Goal: Task Accomplishment & Management: Manage account settings

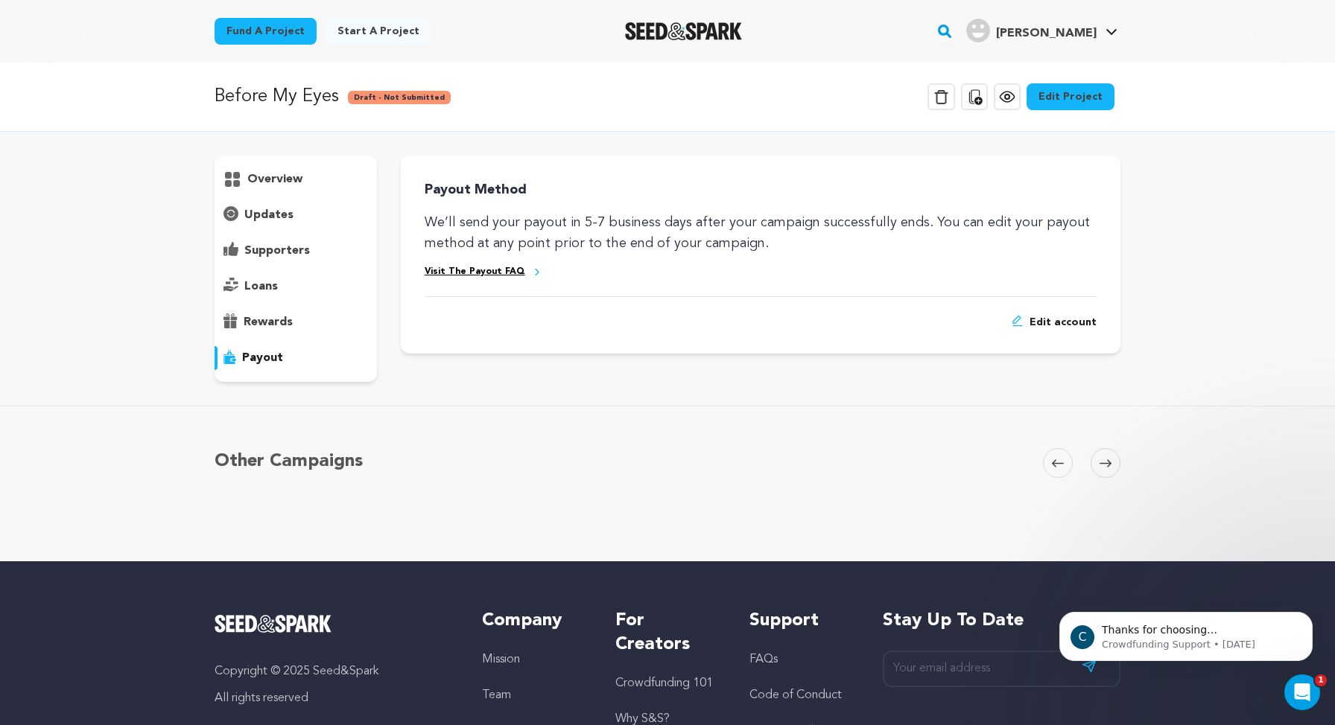
click at [279, 95] on p "Before My Eyes" at bounding box center [277, 96] width 124 height 27
click at [276, 177] on p "overview" at bounding box center [274, 180] width 55 height 18
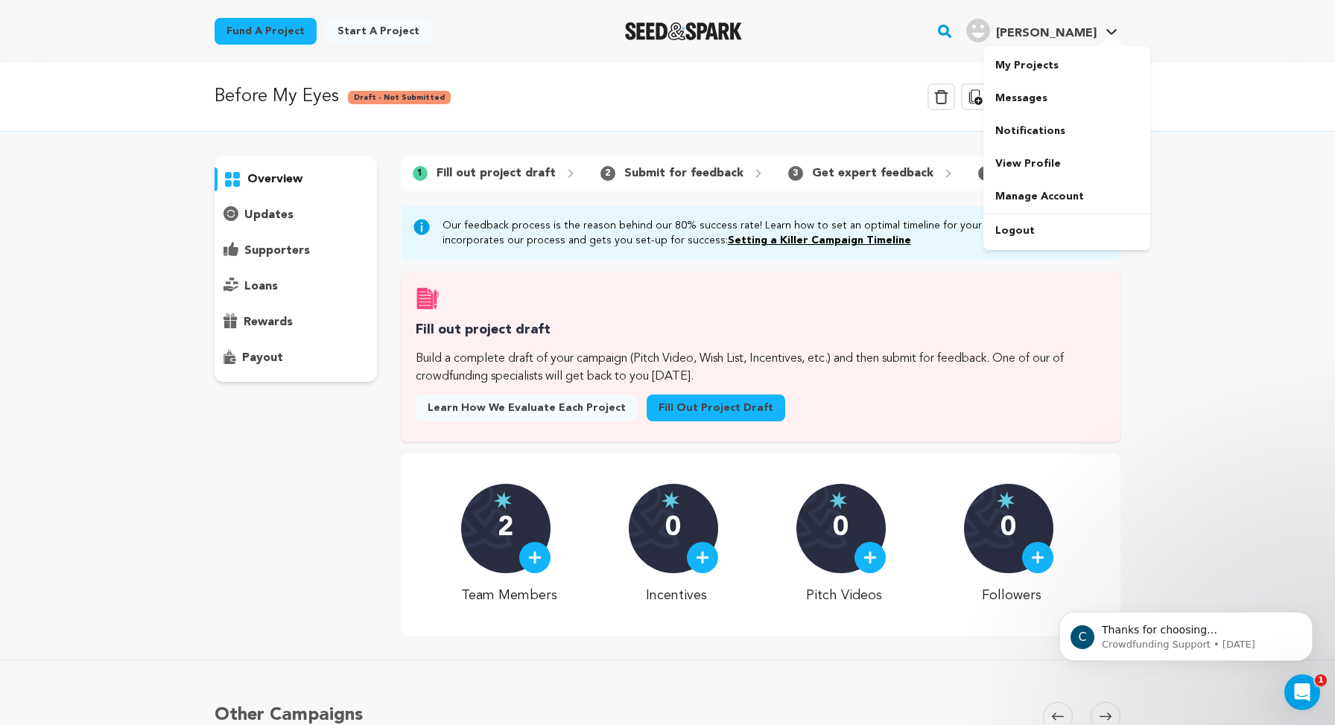
click at [1066, 39] on span "Alongi M." at bounding box center [1046, 34] width 101 height 12
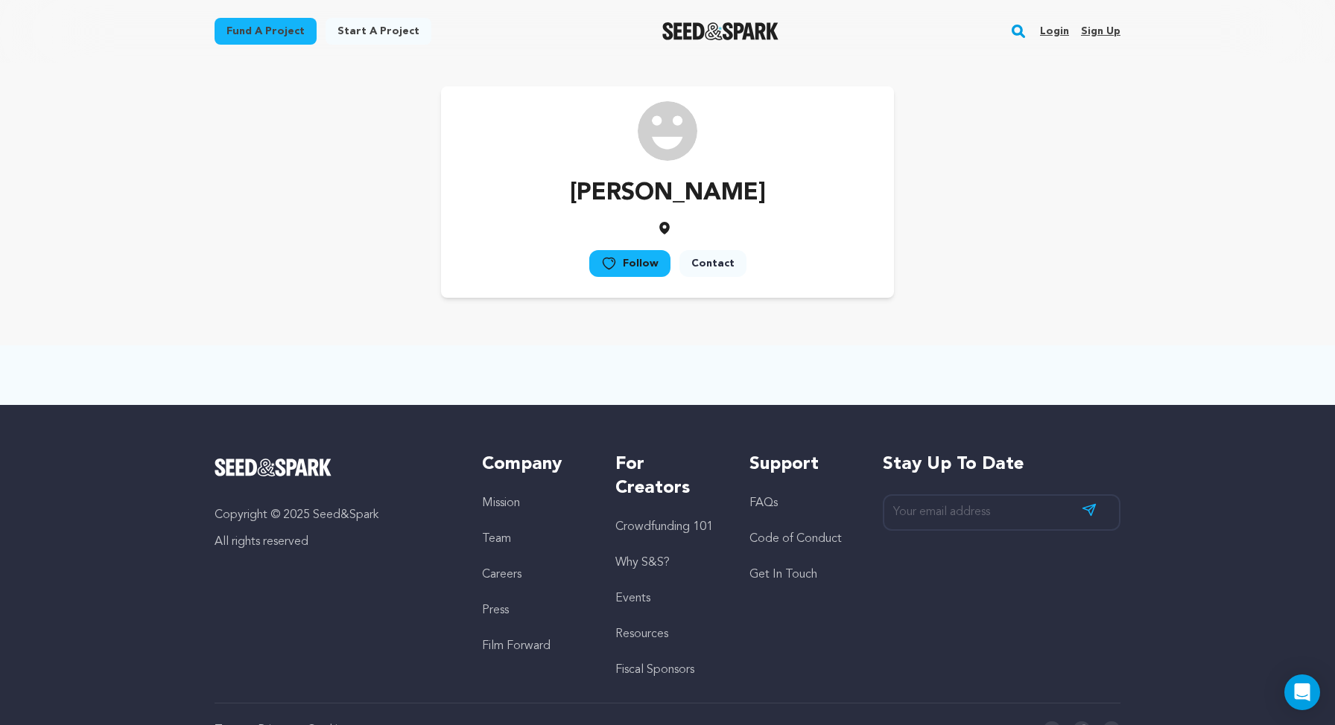
click at [685, 198] on p "[PERSON_NAME]" at bounding box center [668, 194] width 196 height 36
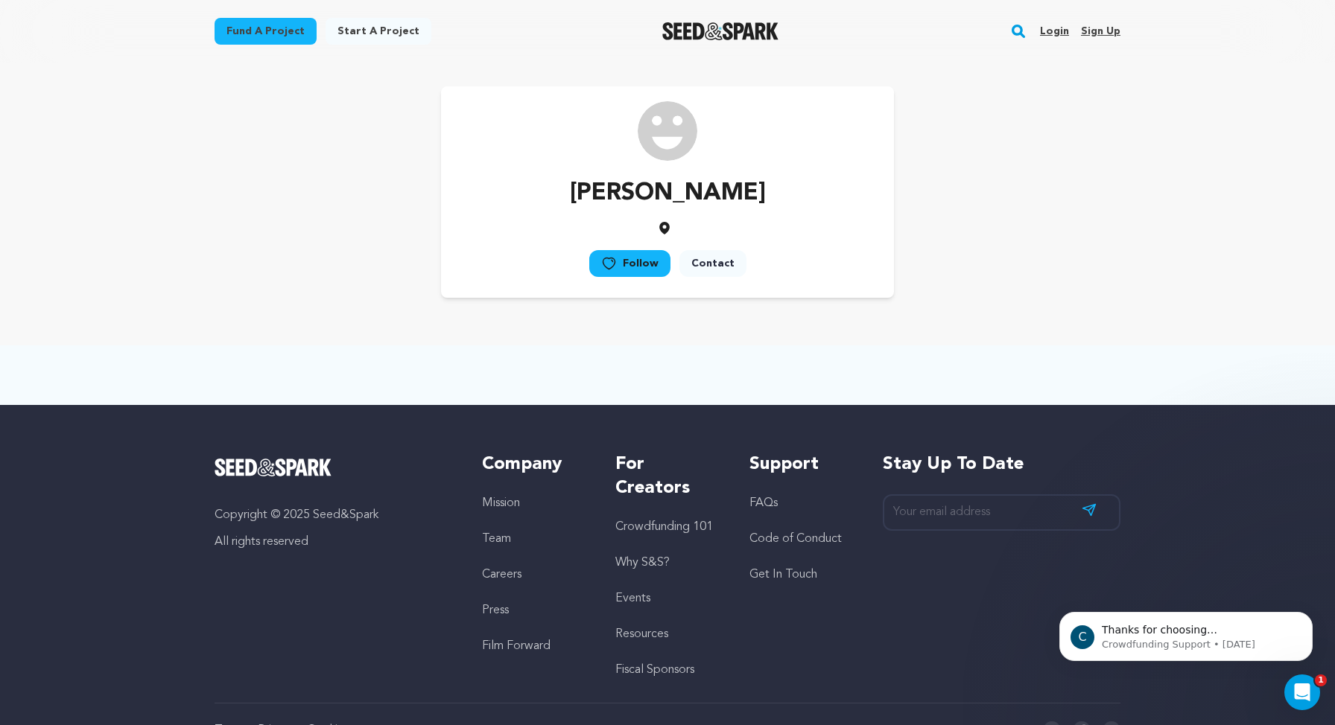
click at [685, 198] on p "[PERSON_NAME]" at bounding box center [668, 194] width 196 height 36
click at [685, 198] on p "Alongi Mike" at bounding box center [668, 194] width 196 height 36
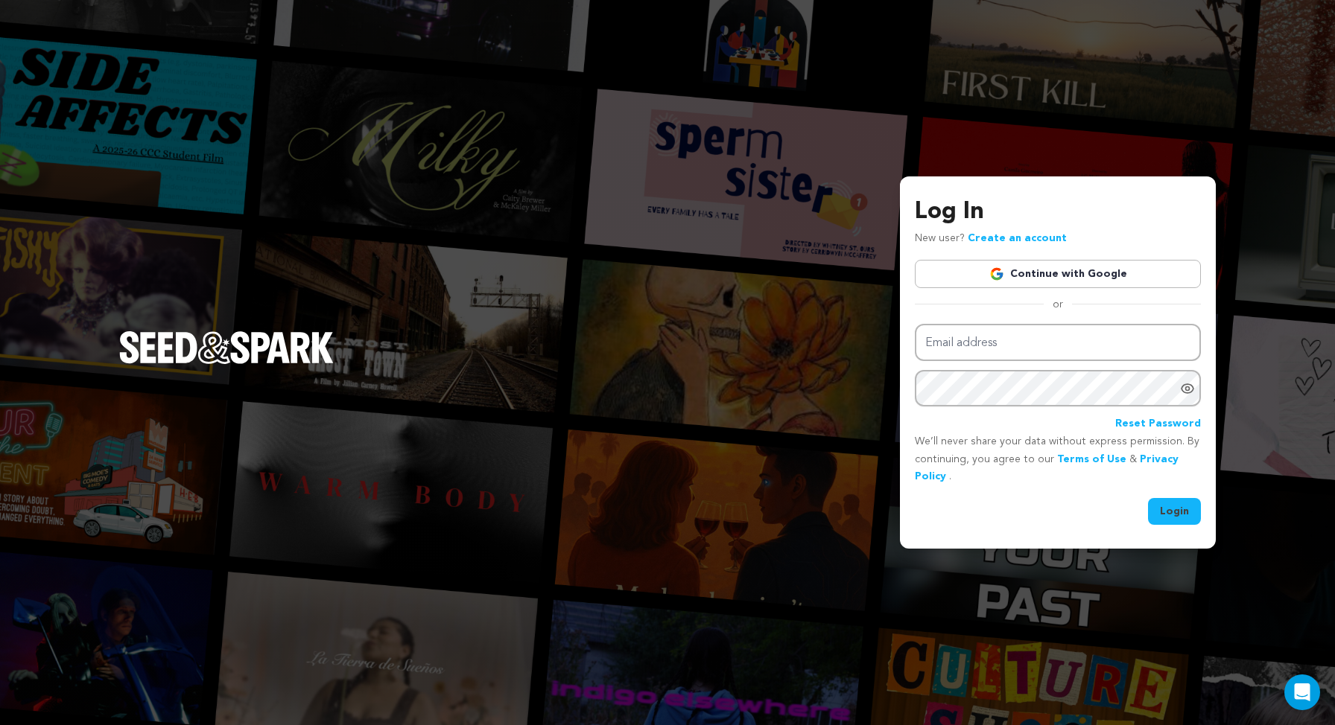
click at [1110, 274] on link "Continue with Google" at bounding box center [1058, 274] width 286 height 28
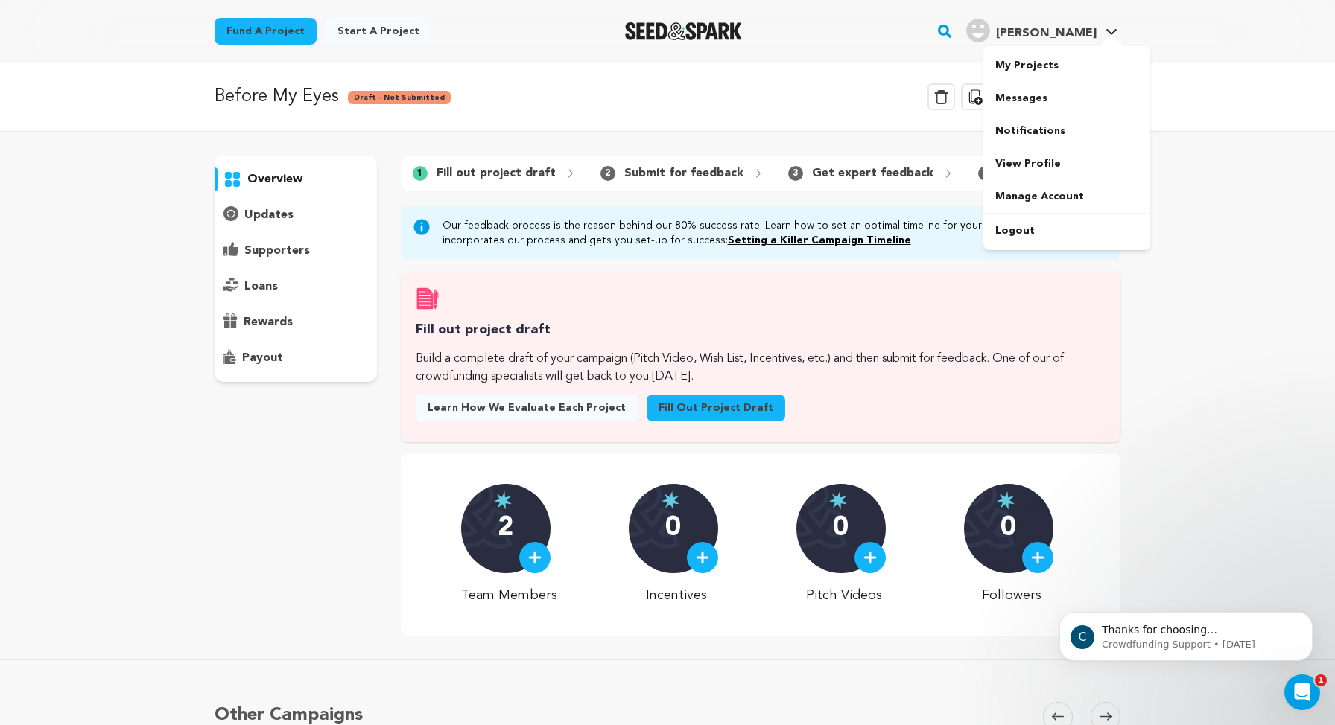
click at [1065, 29] on span "[PERSON_NAME]" at bounding box center [1046, 34] width 101 height 12
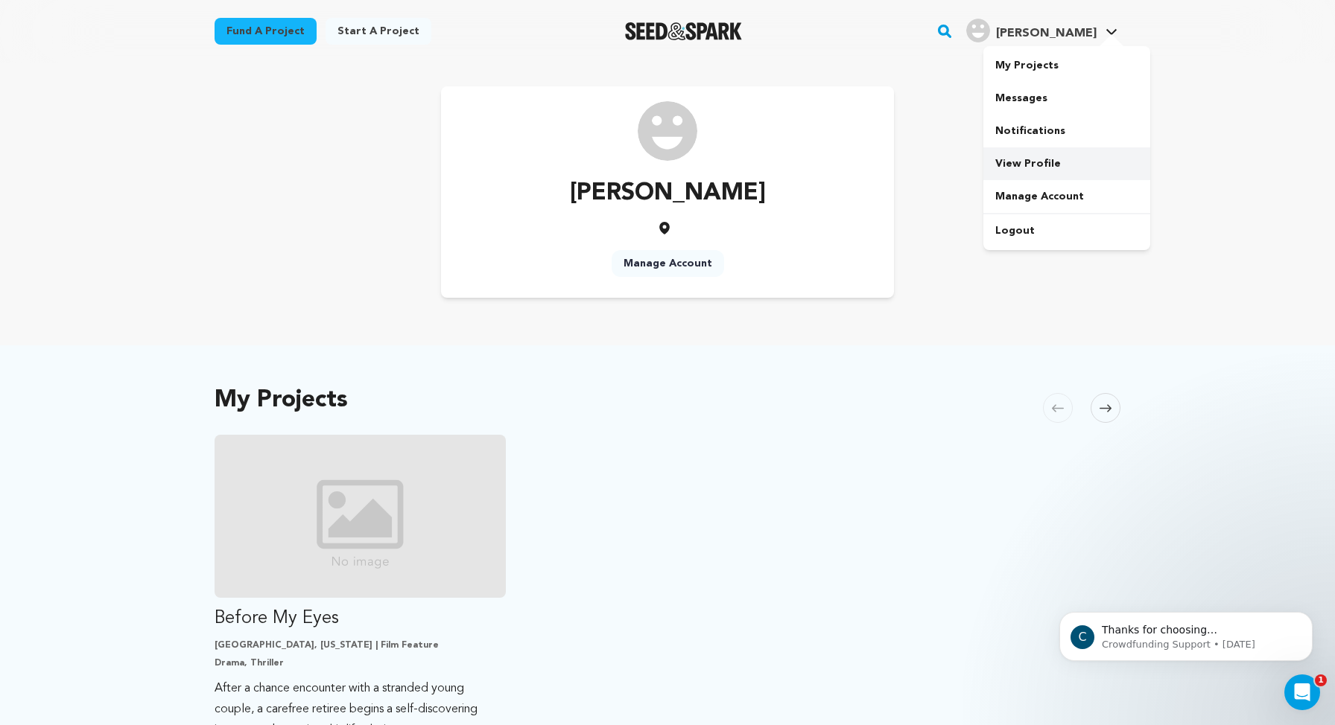
click at [1025, 166] on link "View Profile" at bounding box center [1066, 163] width 167 height 33
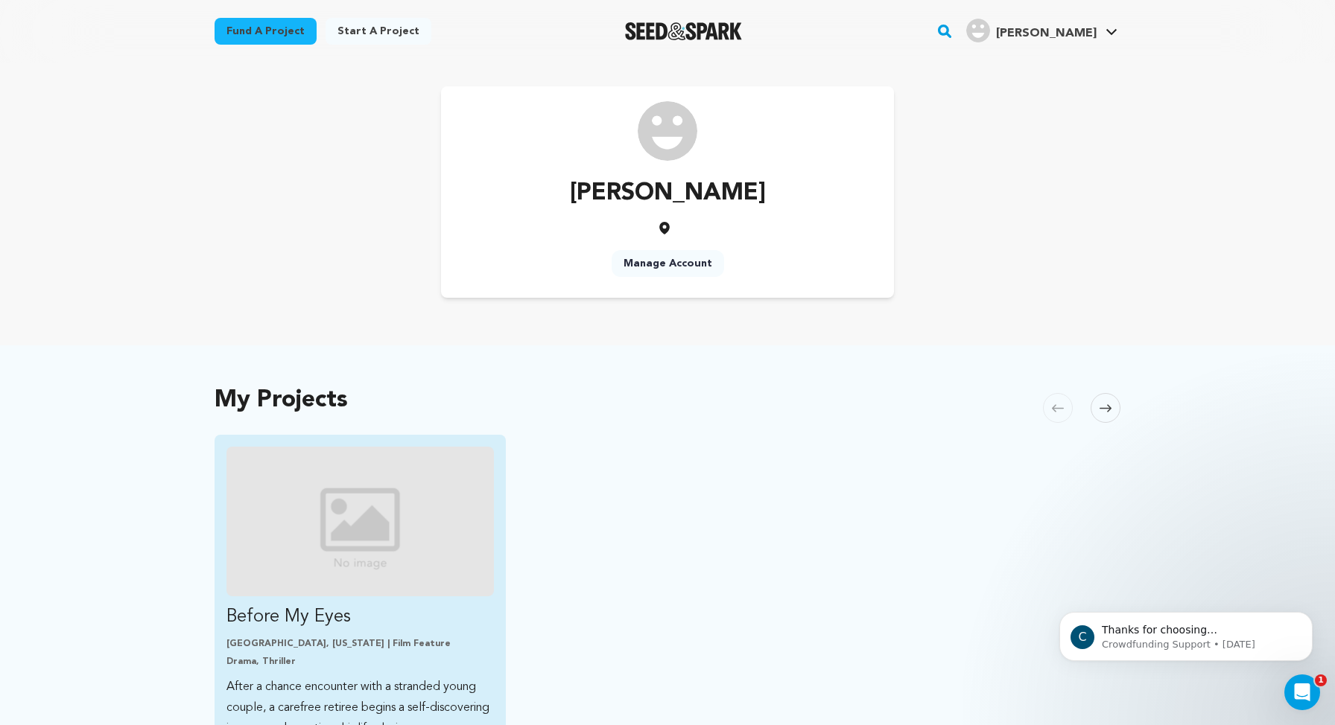
click at [360, 469] on img "Fund Before My Eyes" at bounding box center [359, 522] width 267 height 150
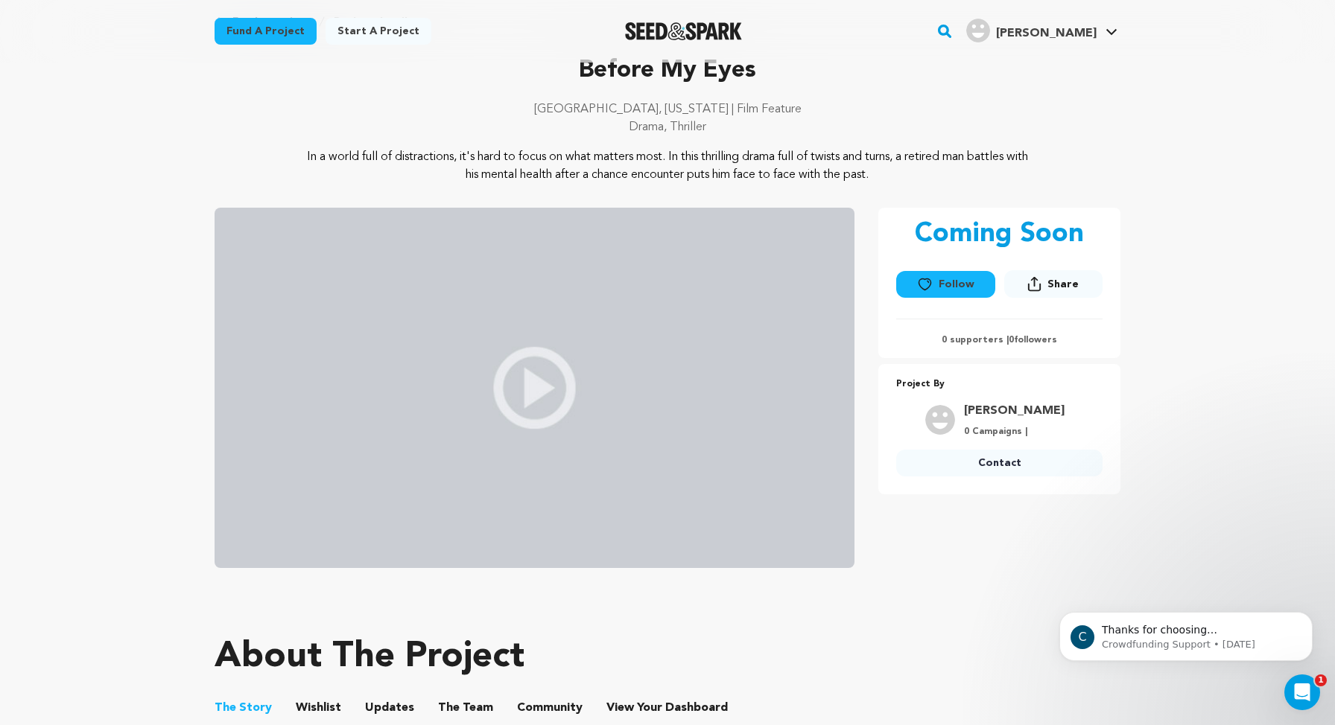
scroll to position [72, 0]
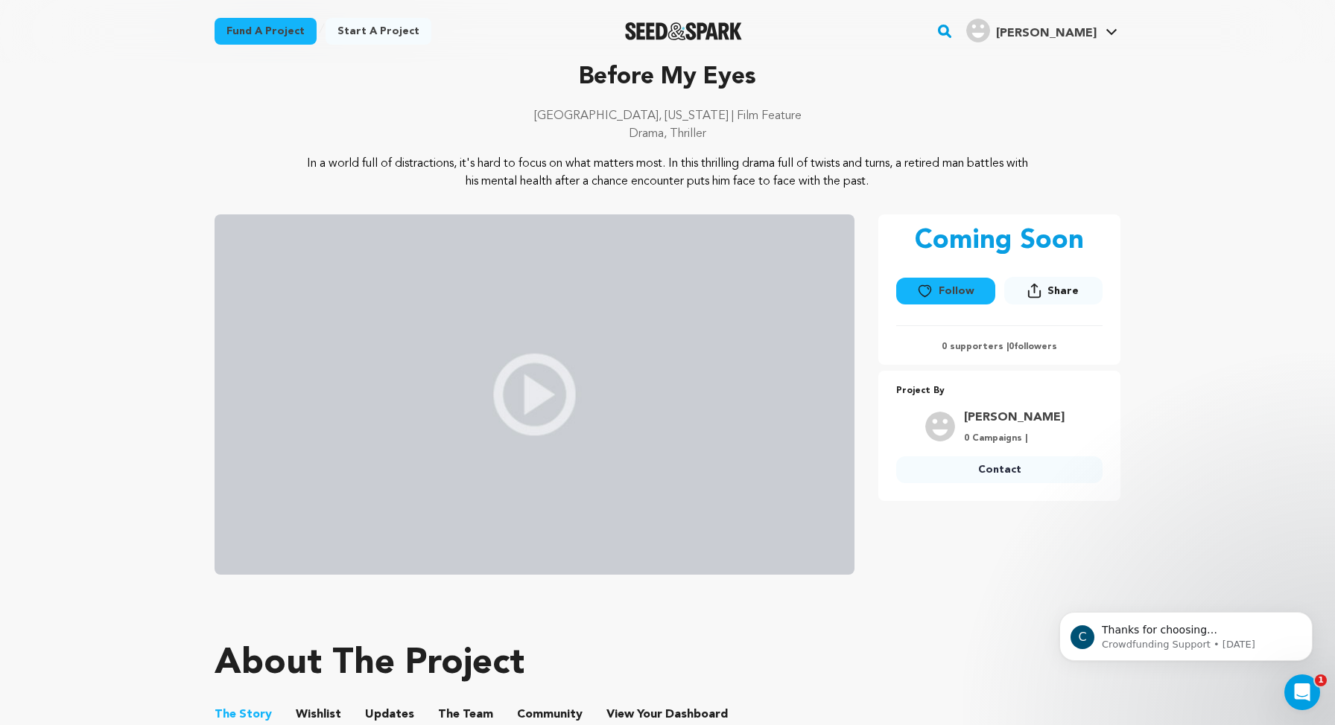
click at [1016, 416] on link "[PERSON_NAME]" at bounding box center [1014, 418] width 101 height 18
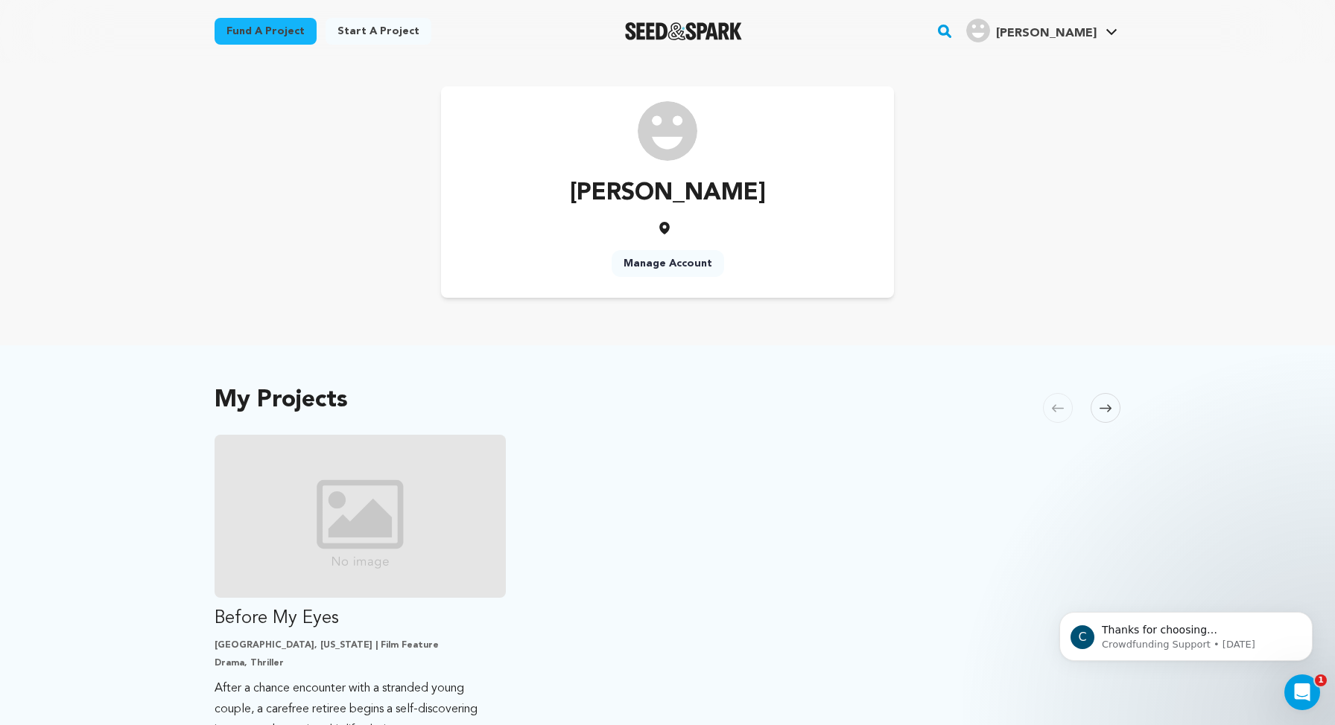
click at [687, 267] on link "Manage Account" at bounding box center [667, 263] width 112 height 27
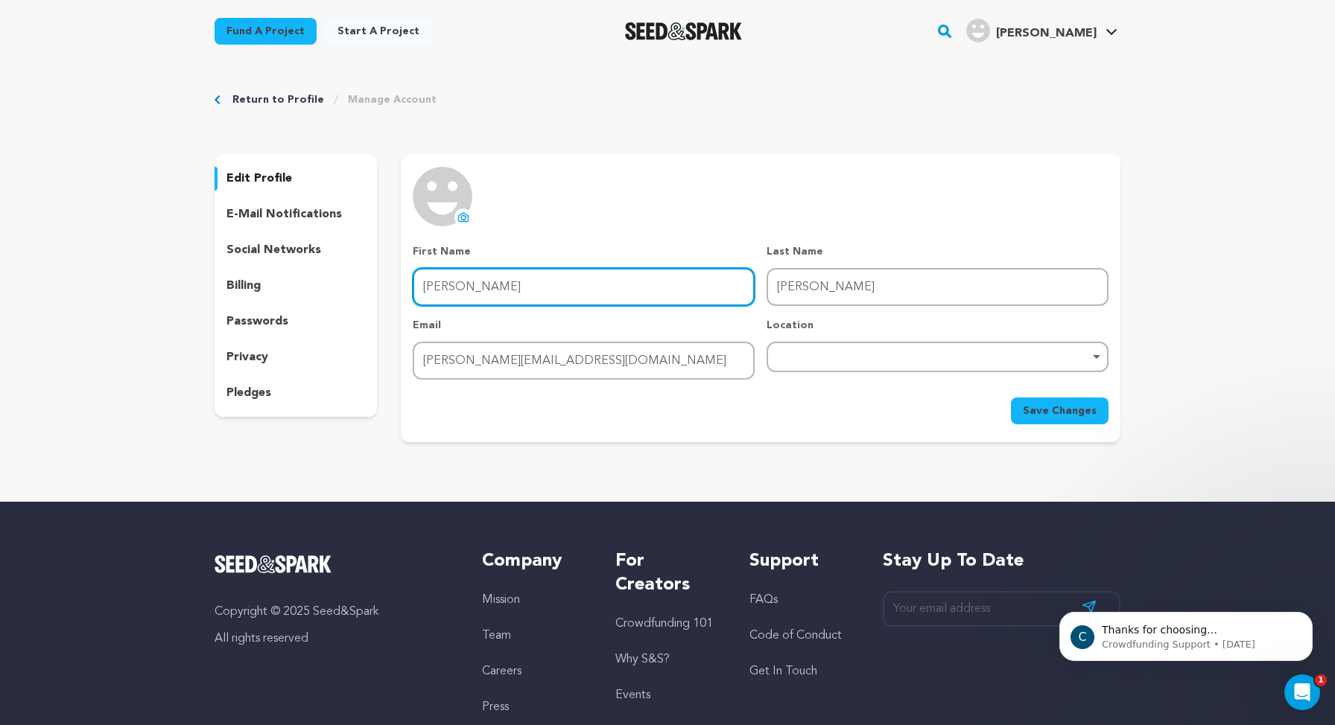
click at [615, 286] on input "[PERSON_NAME]" at bounding box center [584, 287] width 342 height 38
type input "[PERSON_NAME]"
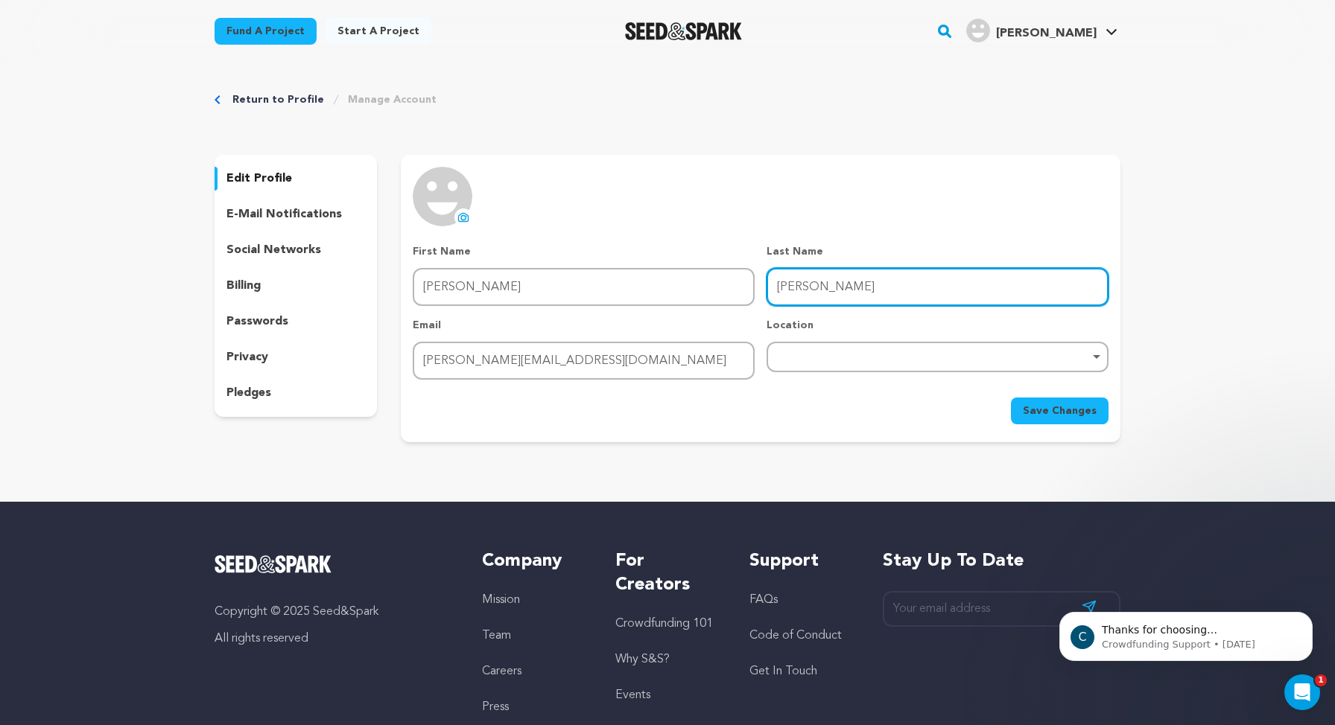
click at [820, 290] on input "[PERSON_NAME]" at bounding box center [937, 287] width 342 height 38
click at [819, 290] on input "[PERSON_NAME]" at bounding box center [937, 287] width 342 height 38
type input "[PERSON_NAME]"
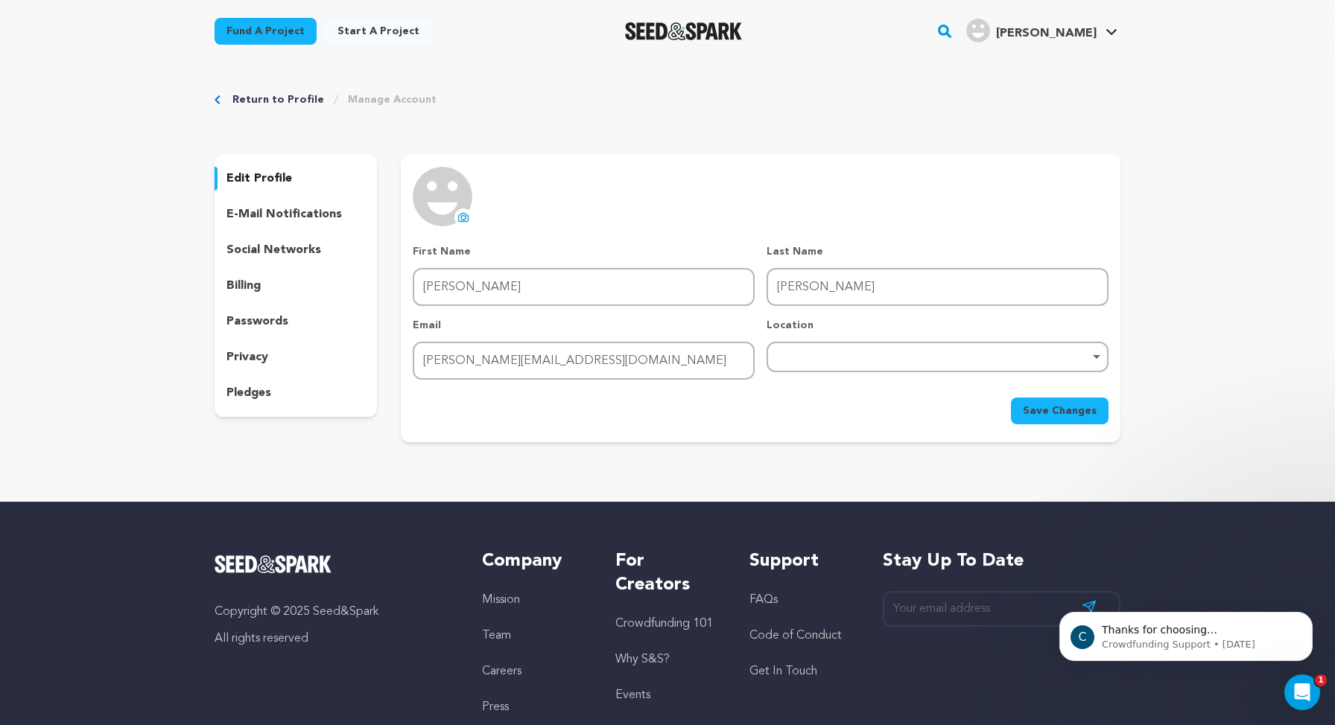
click at [762, 185] on div "uploading spinner upload profile image First Name First Name [PERSON_NAME] Last…" at bounding box center [761, 296] width 696 height 258
click at [900, 355] on div "Remove item" at bounding box center [937, 357] width 327 height 6
type input "[GEOGRAPHIC_DATA]"
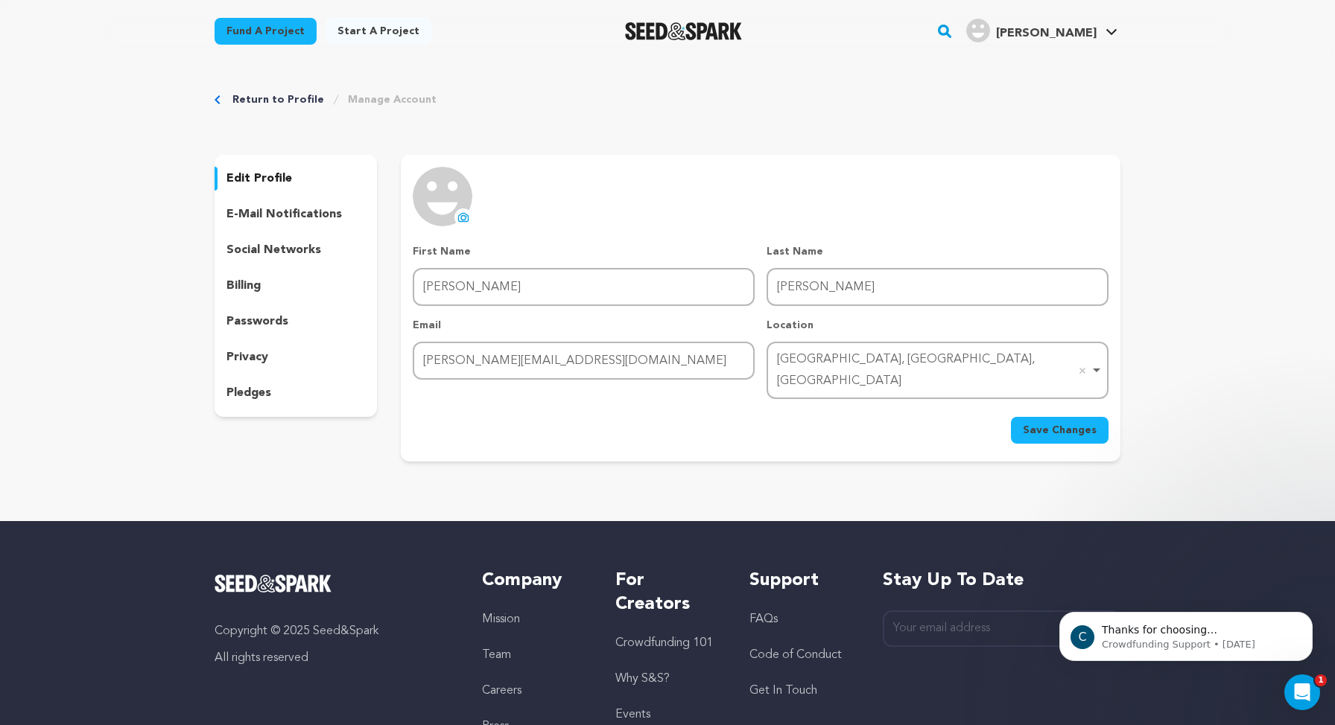
click at [1053, 423] on span "Save Changes" at bounding box center [1060, 430] width 74 height 15
click at [460, 217] on icon at bounding box center [463, 218] width 12 height 12
click at [277, 217] on p "e-mail notifications" at bounding box center [283, 215] width 115 height 18
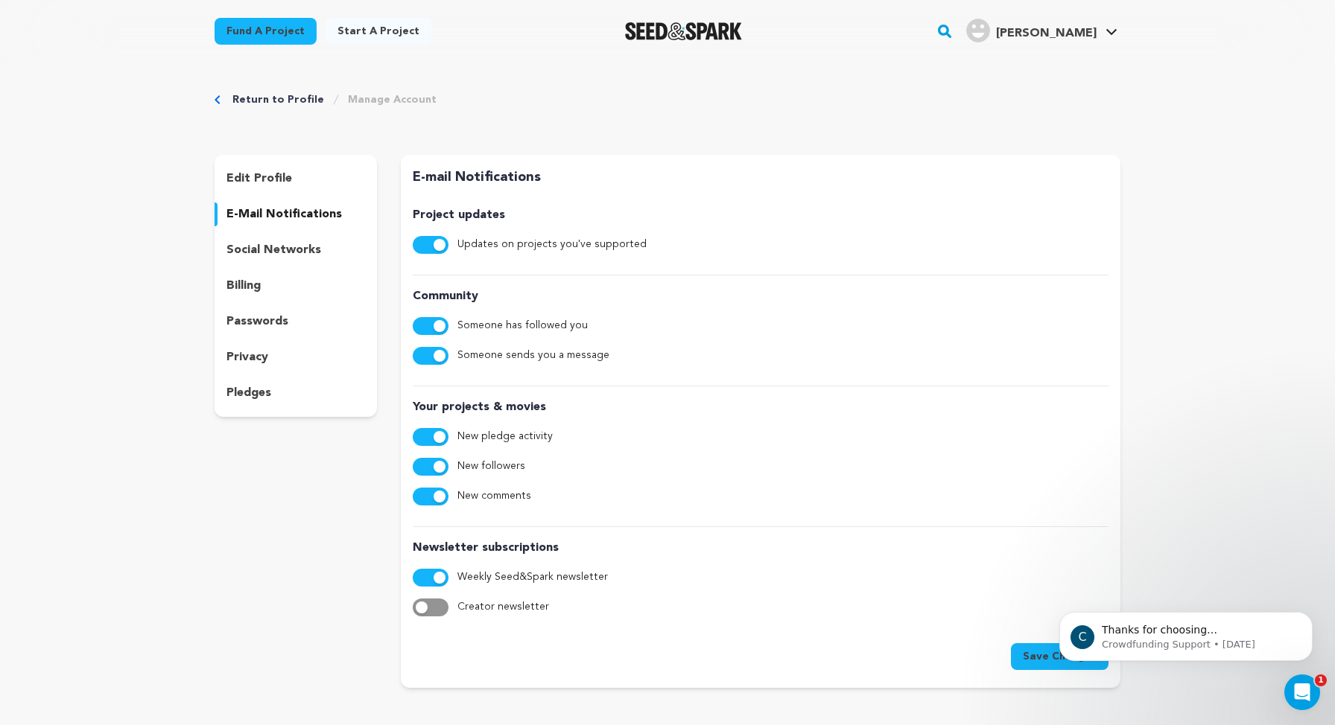
click at [282, 251] on p "social networks" at bounding box center [273, 250] width 95 height 18
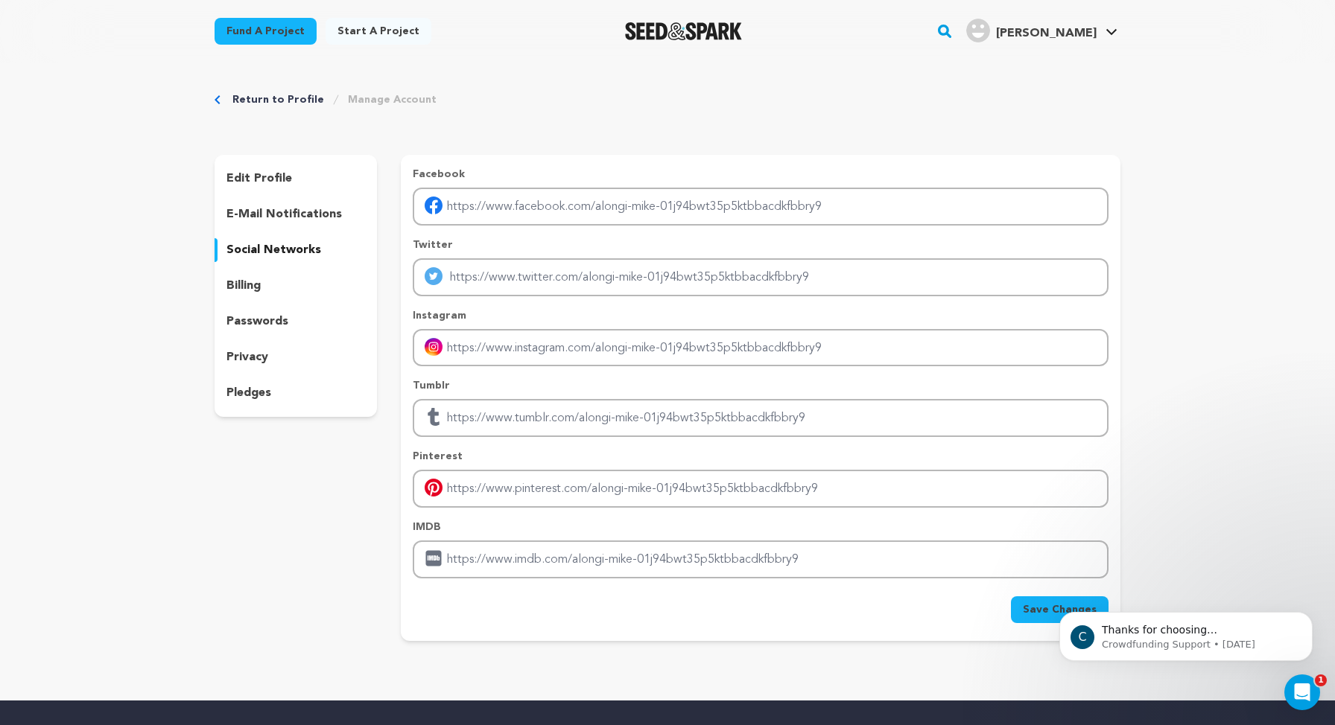
click at [261, 276] on div "billing" at bounding box center [296, 286] width 162 height 24
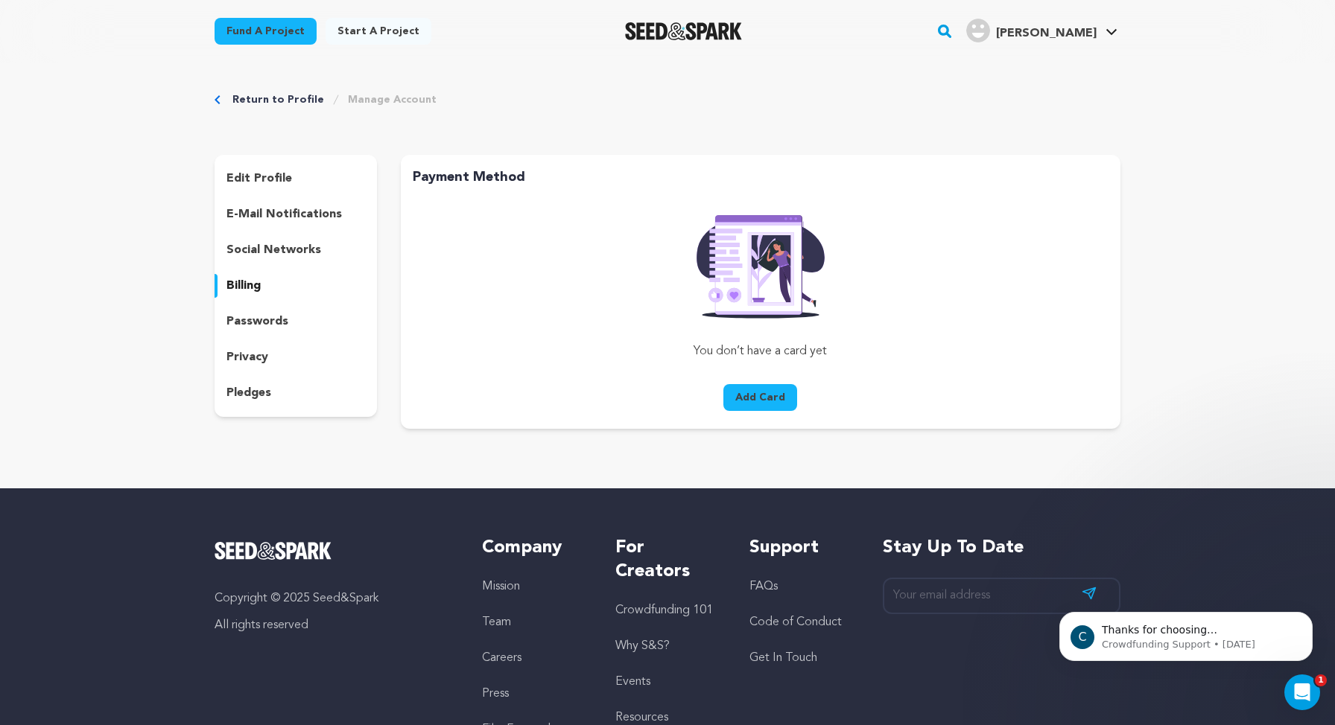
click at [279, 250] on p "social networks" at bounding box center [273, 250] width 95 height 18
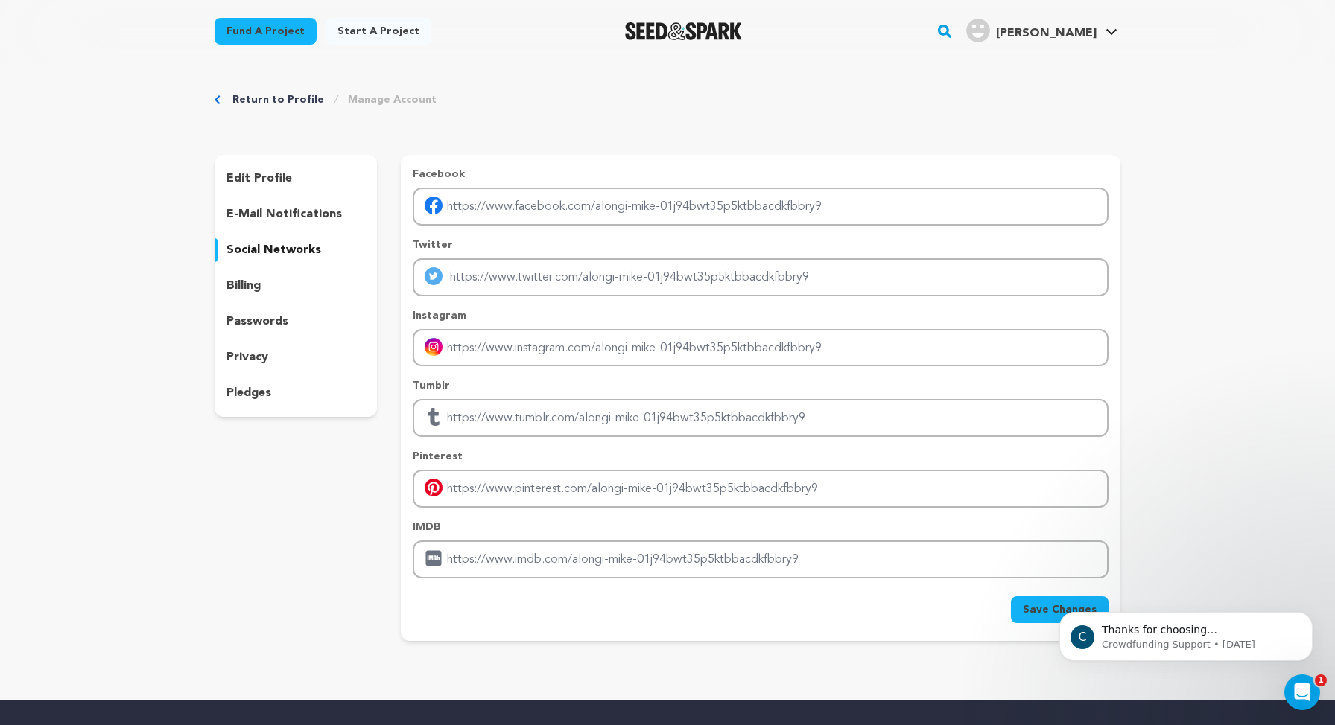
click at [258, 320] on p "passwords" at bounding box center [257, 322] width 62 height 18
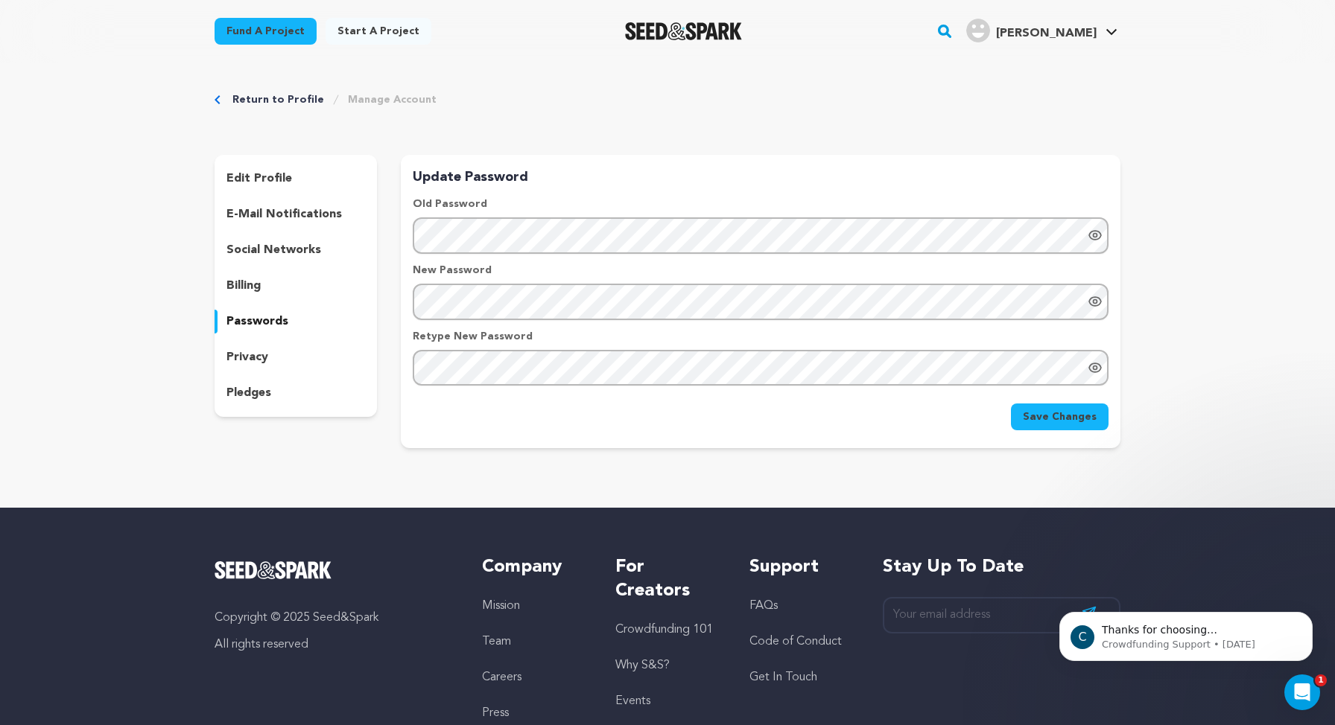
click at [262, 358] on p "privacy" at bounding box center [247, 358] width 42 height 18
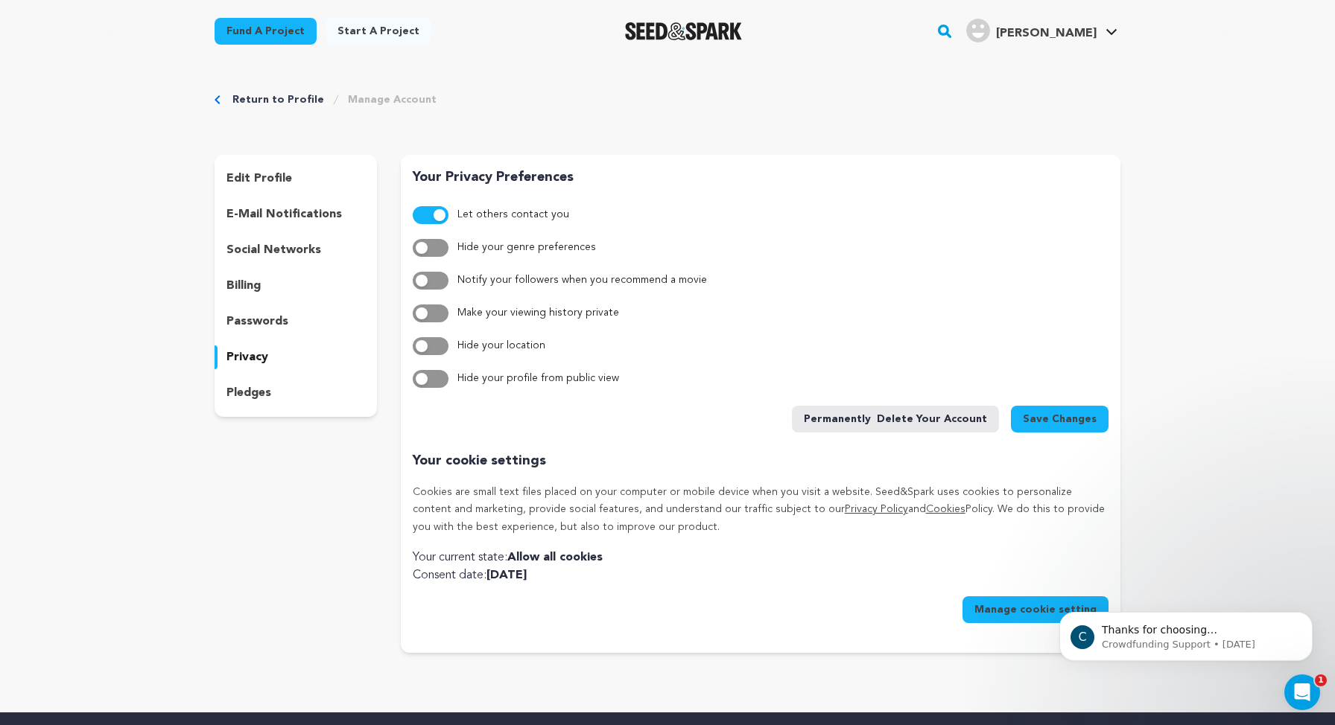
click at [264, 395] on p "pledges" at bounding box center [248, 393] width 45 height 18
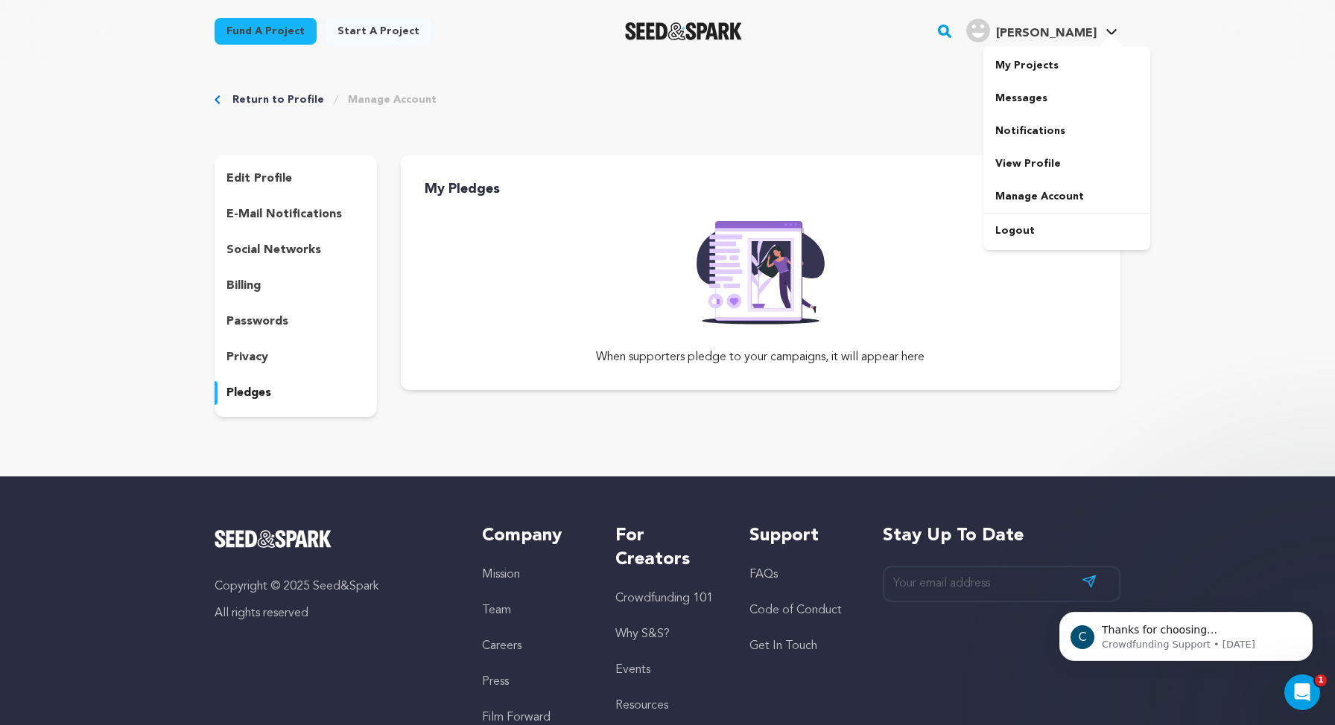
click at [1057, 19] on div "Alongi M." at bounding box center [1031, 31] width 130 height 24
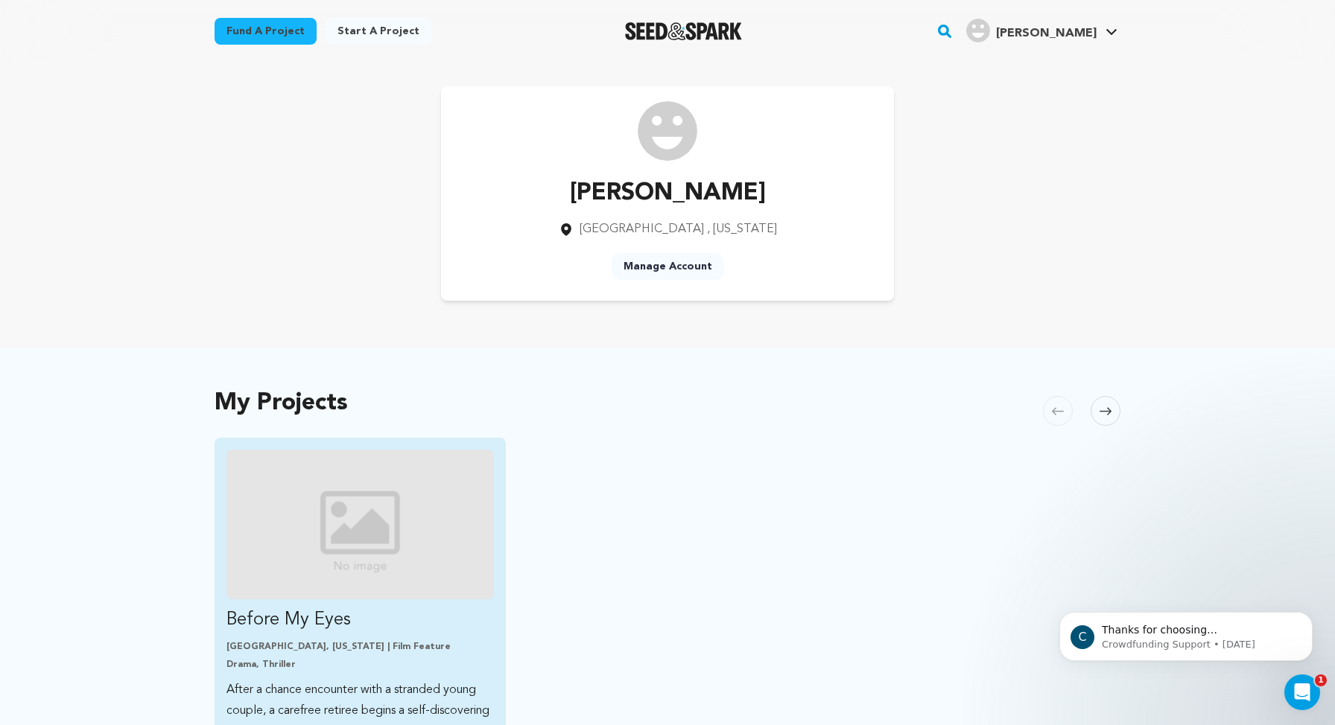
click at [349, 453] on img "Fund Before My Eyes" at bounding box center [359, 525] width 267 height 150
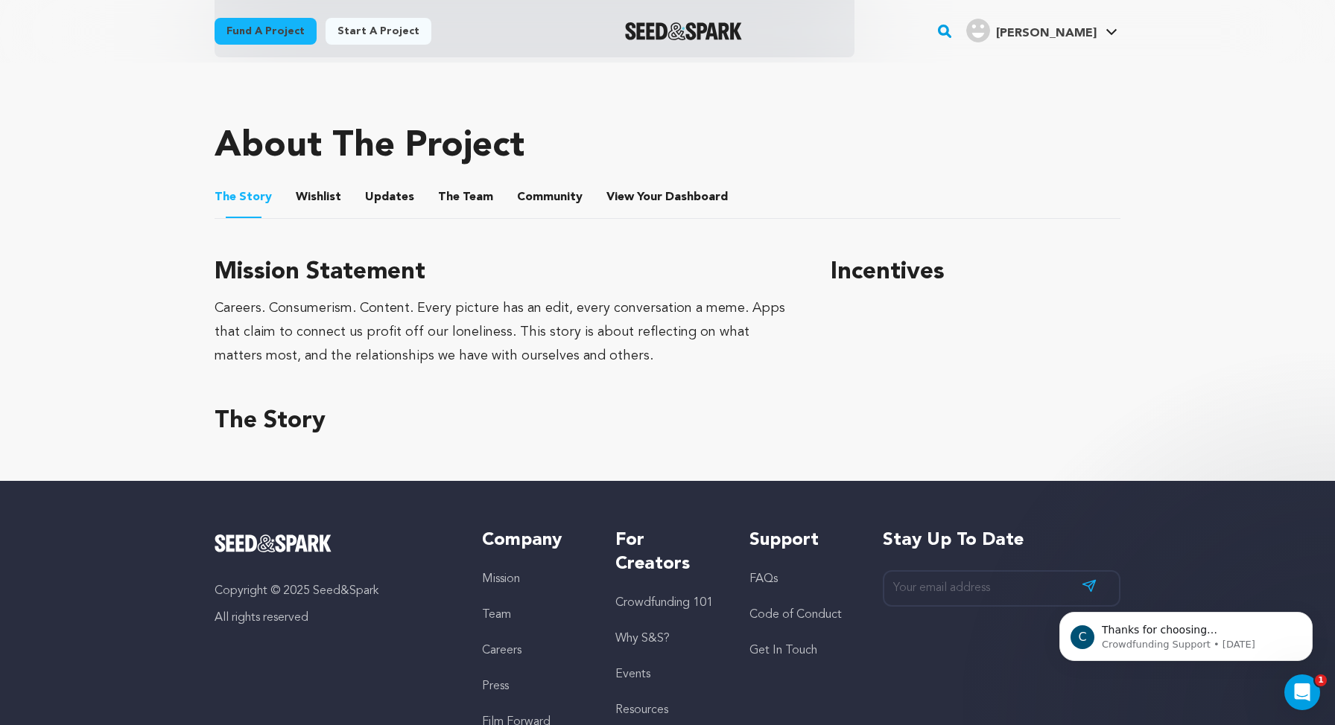
scroll to position [149, 0]
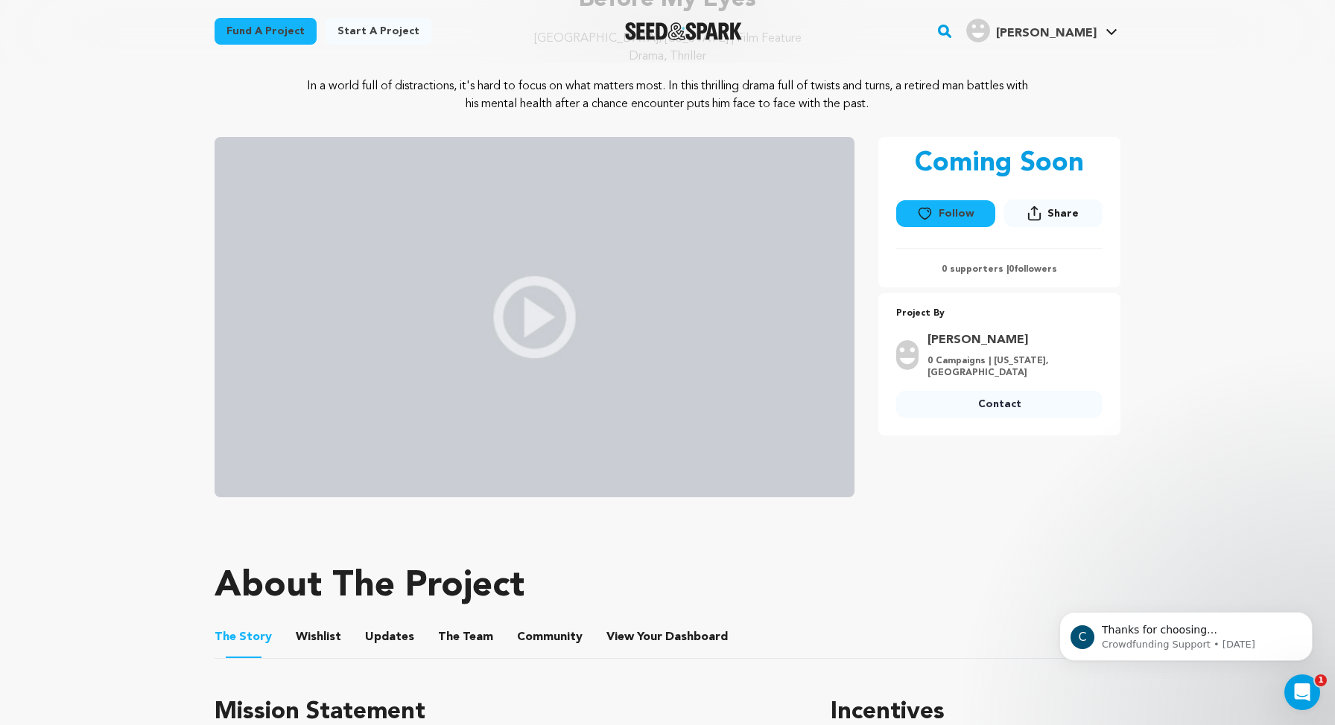
click at [322, 634] on button "Wishlist" at bounding box center [319, 641] width 36 height 36
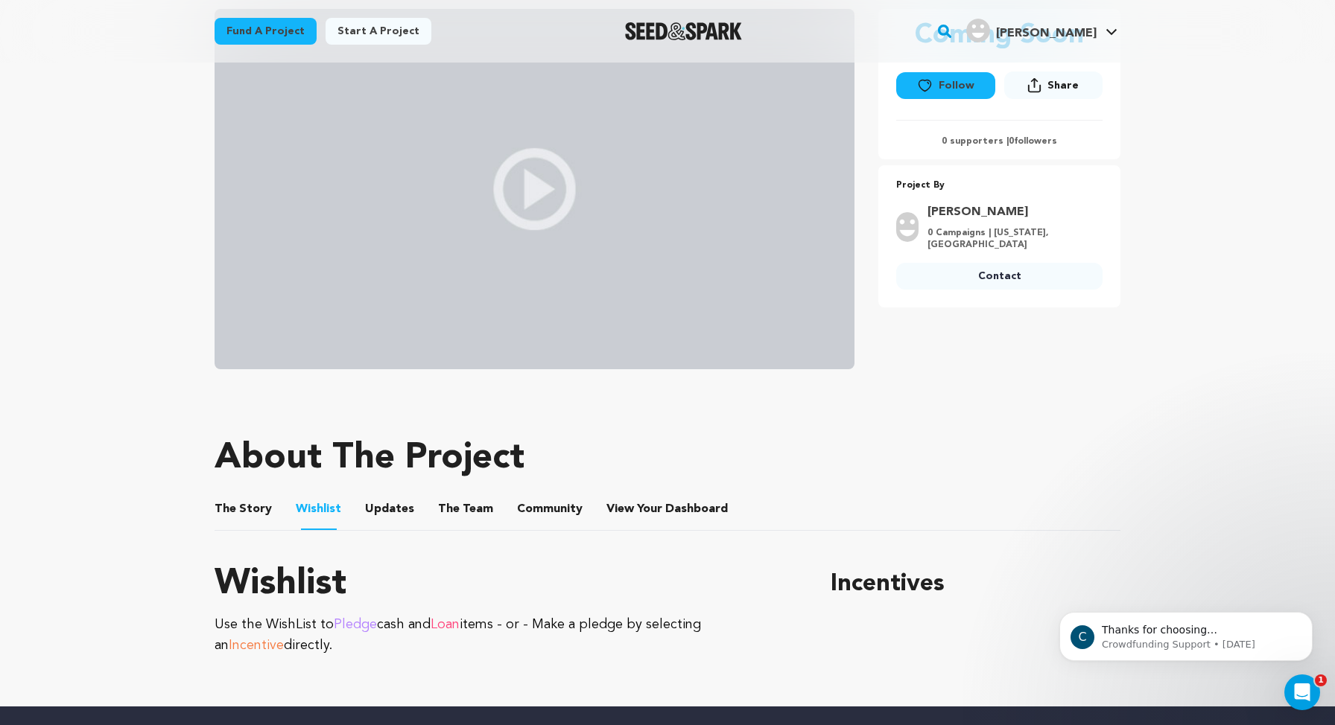
scroll to position [378, 0]
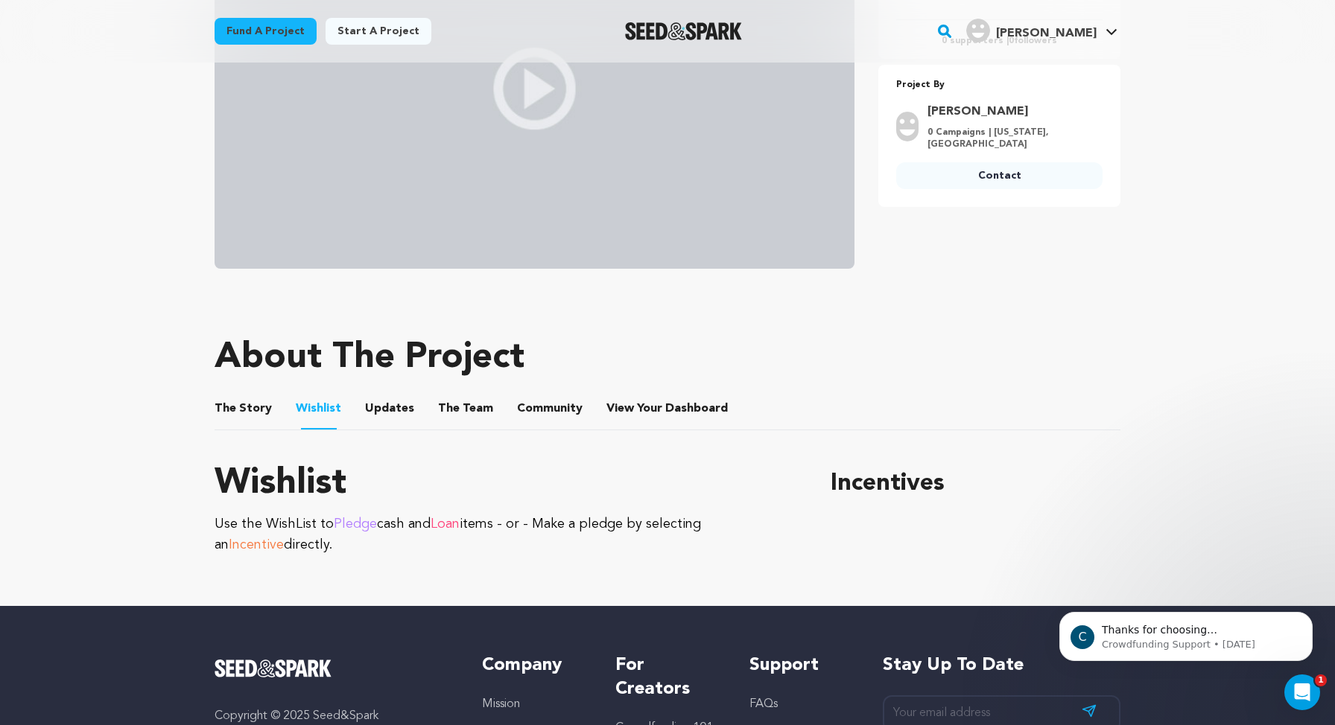
click at [382, 407] on button "Updates" at bounding box center [390, 412] width 36 height 36
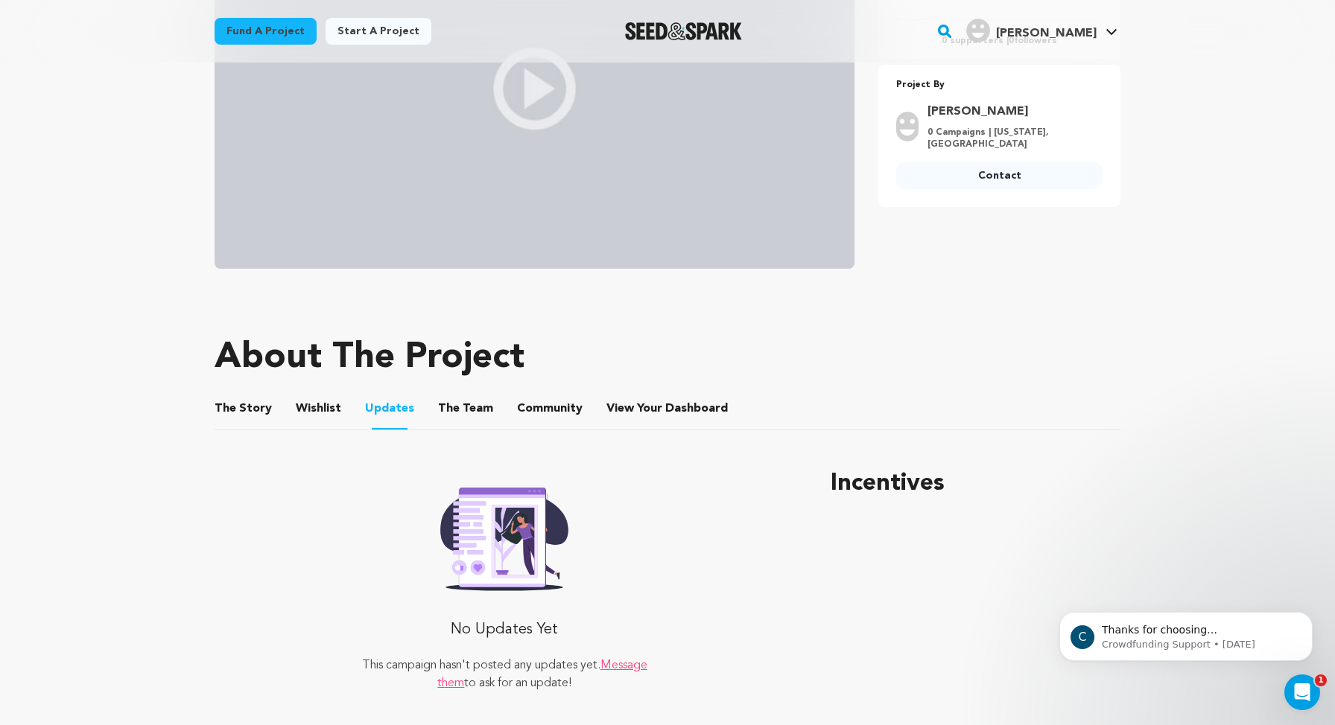
click at [466, 410] on button "The Team" at bounding box center [466, 412] width 36 height 36
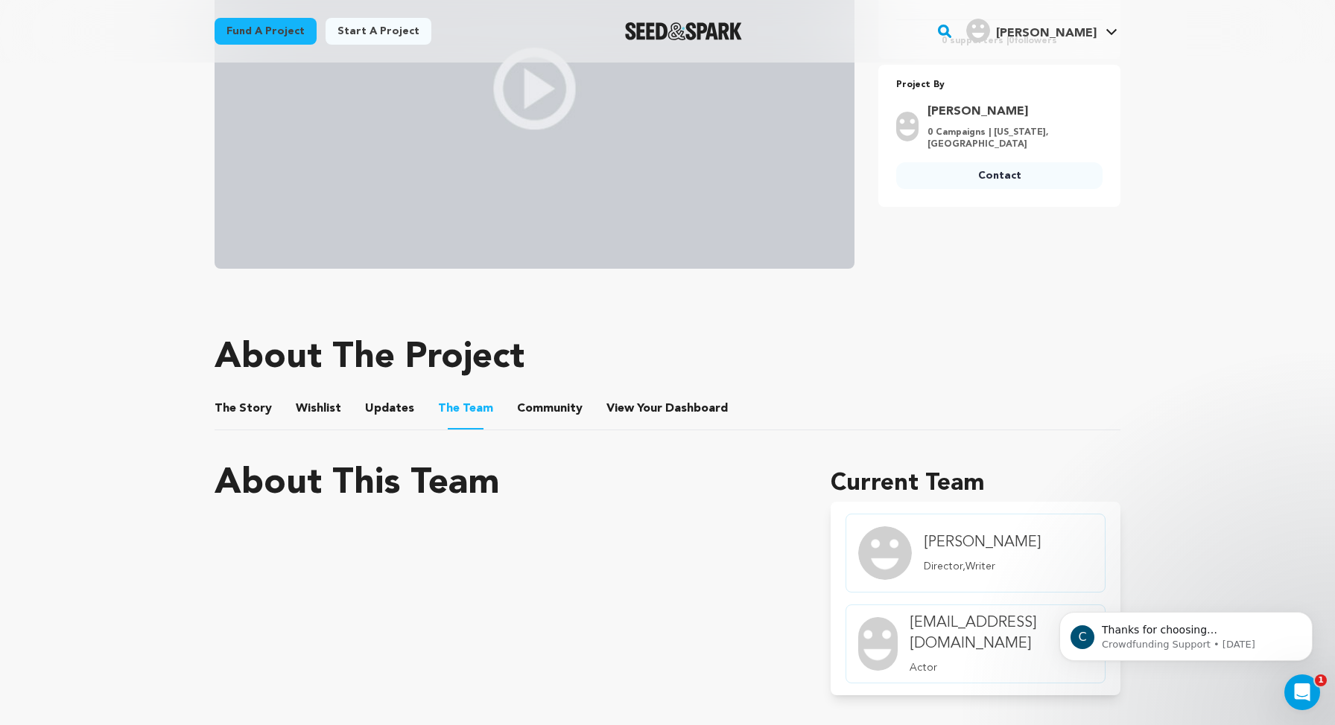
click at [549, 410] on button "Community" at bounding box center [550, 412] width 36 height 36
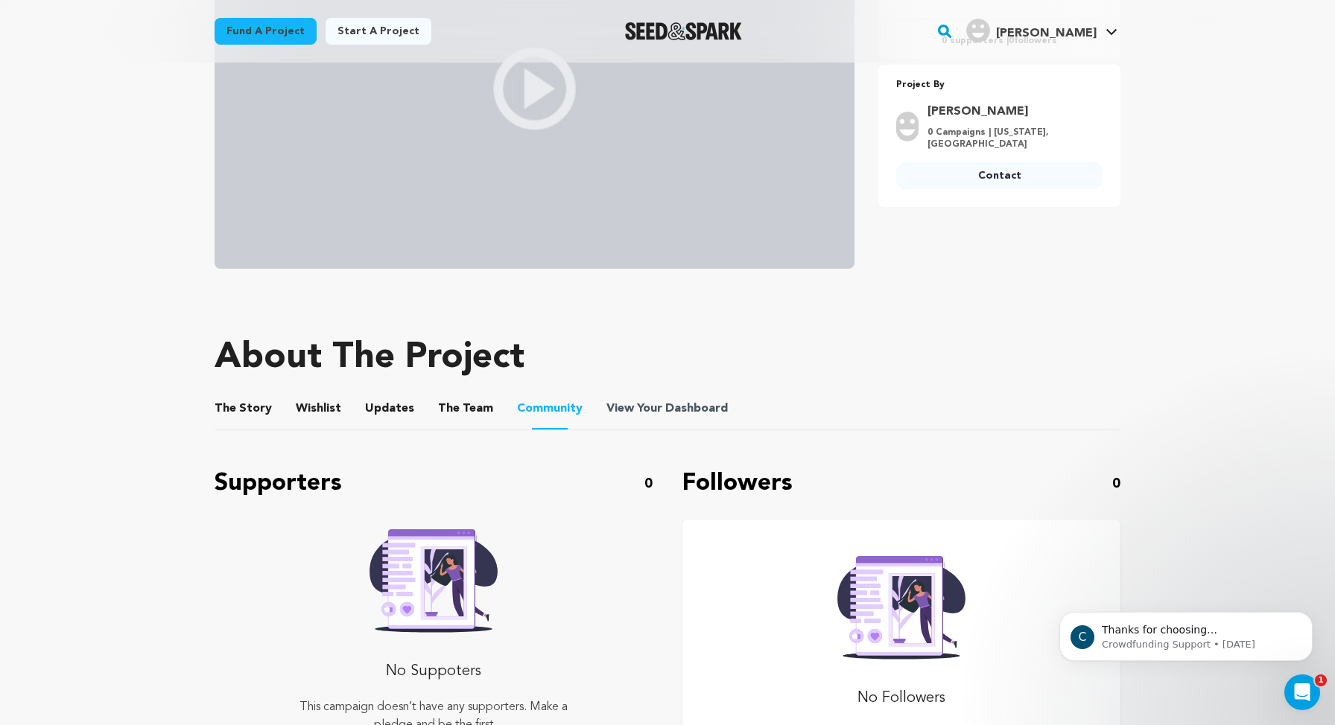
click at [673, 413] on span "Dashboard" at bounding box center [696, 409] width 63 height 18
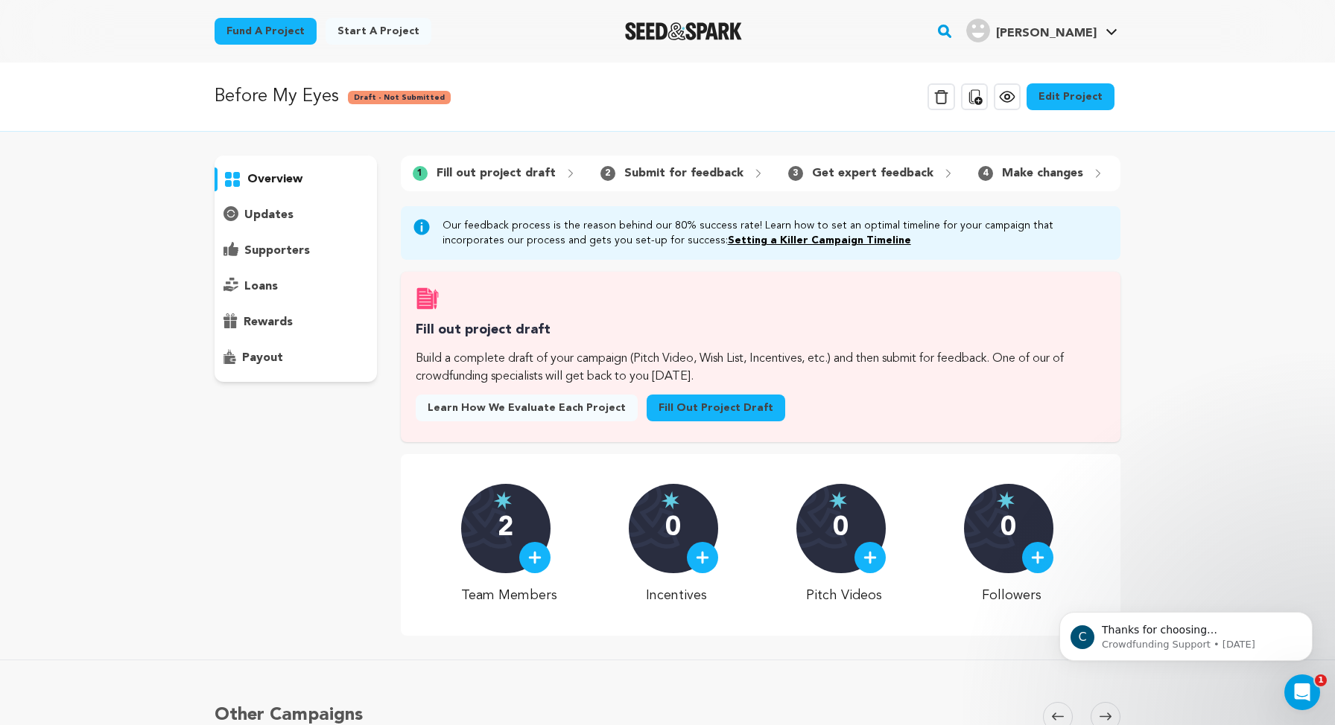
click at [273, 104] on p "Before My Eyes" at bounding box center [277, 96] width 124 height 27
click at [265, 176] on p "overview" at bounding box center [274, 180] width 55 height 18
click at [269, 228] on div "overview" at bounding box center [296, 269] width 162 height 226
click at [269, 203] on div "updates" at bounding box center [296, 215] width 162 height 24
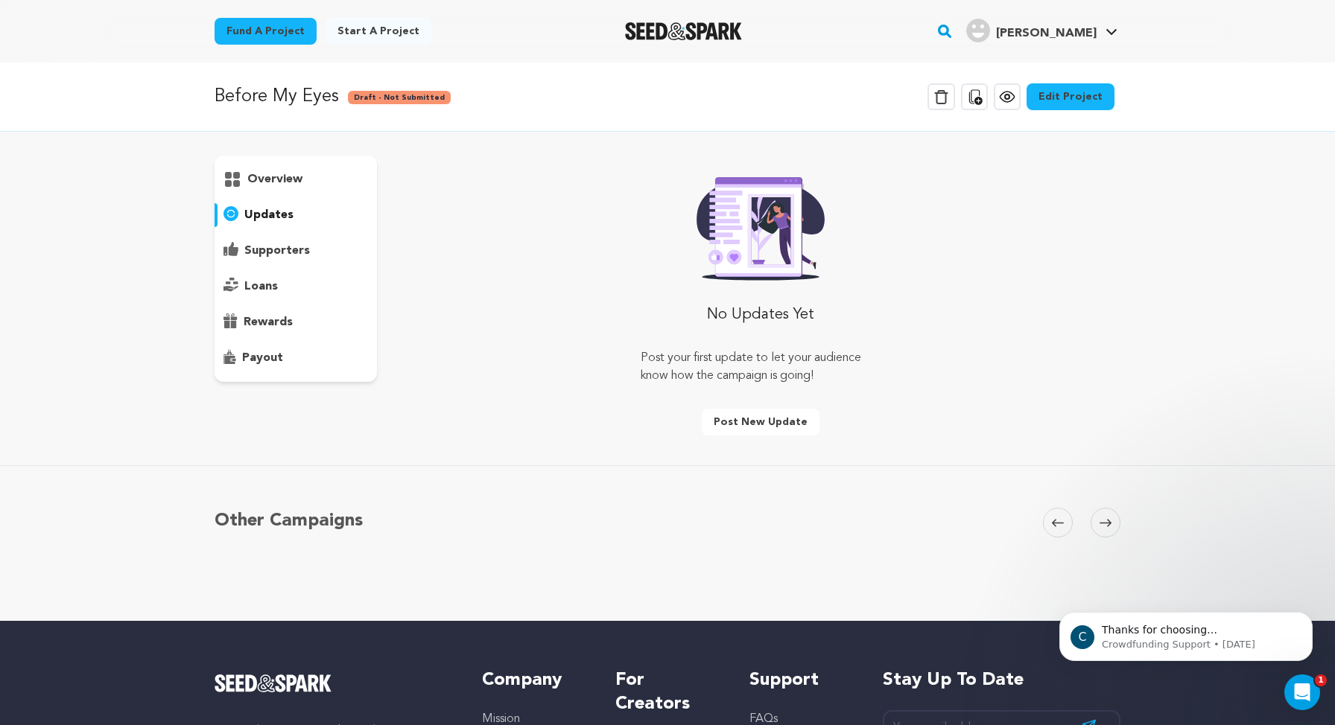
click at [273, 245] on p "supporters" at bounding box center [277, 251] width 66 height 18
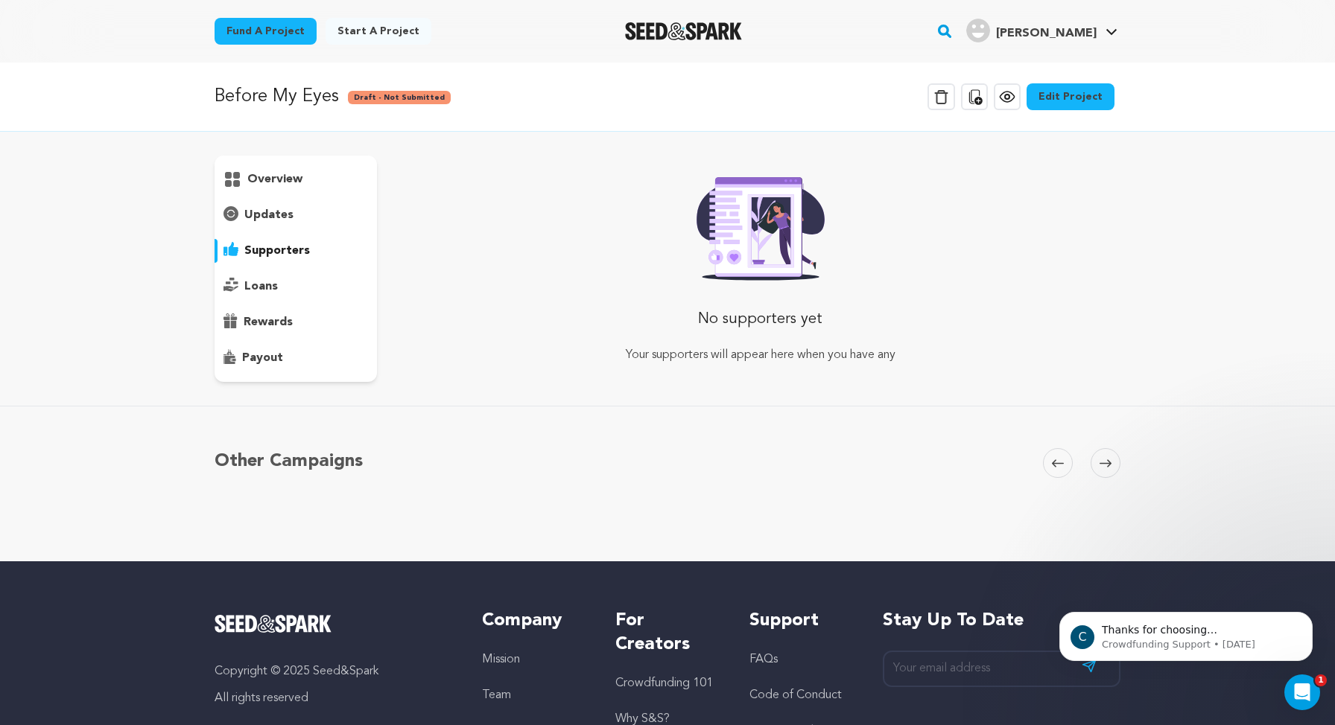
click at [273, 273] on div "overview" at bounding box center [296, 269] width 162 height 226
click at [273, 290] on p "loans" at bounding box center [261, 287] width 34 height 18
click at [275, 318] on p "rewards" at bounding box center [268, 323] width 49 height 18
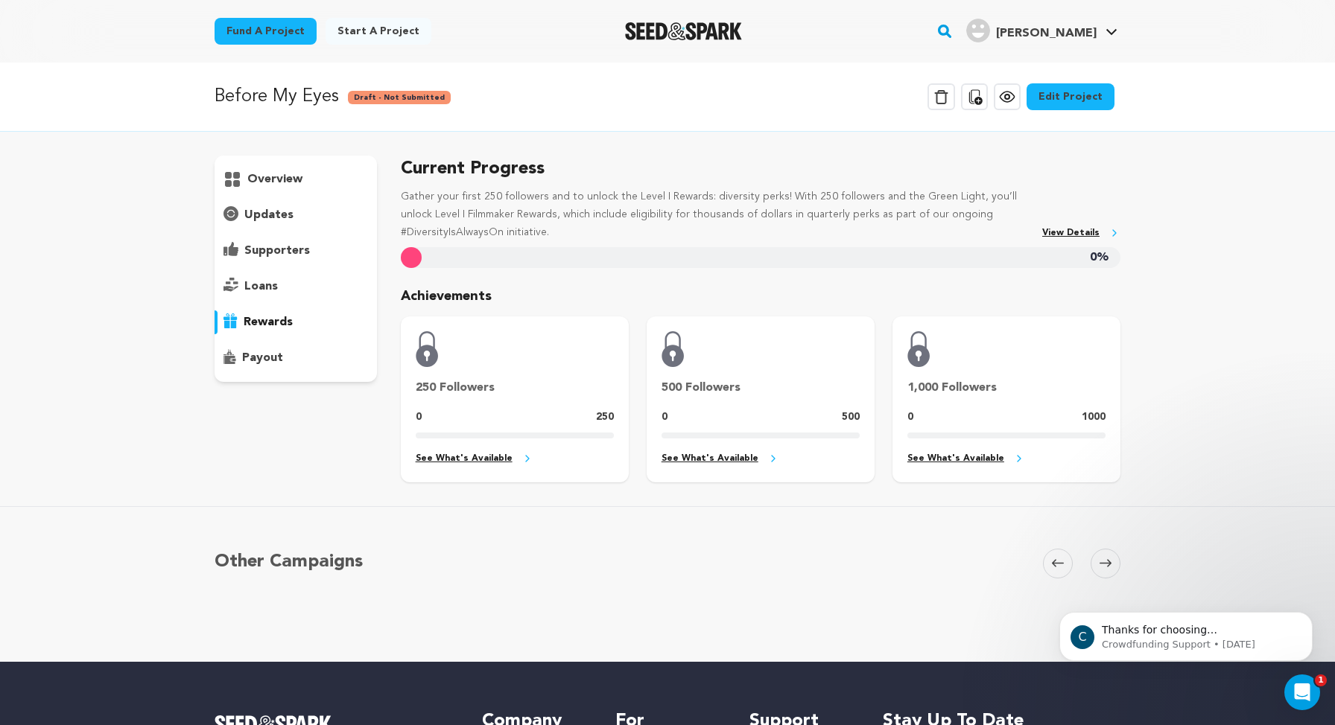
click at [276, 361] on p "payout" at bounding box center [262, 358] width 41 height 18
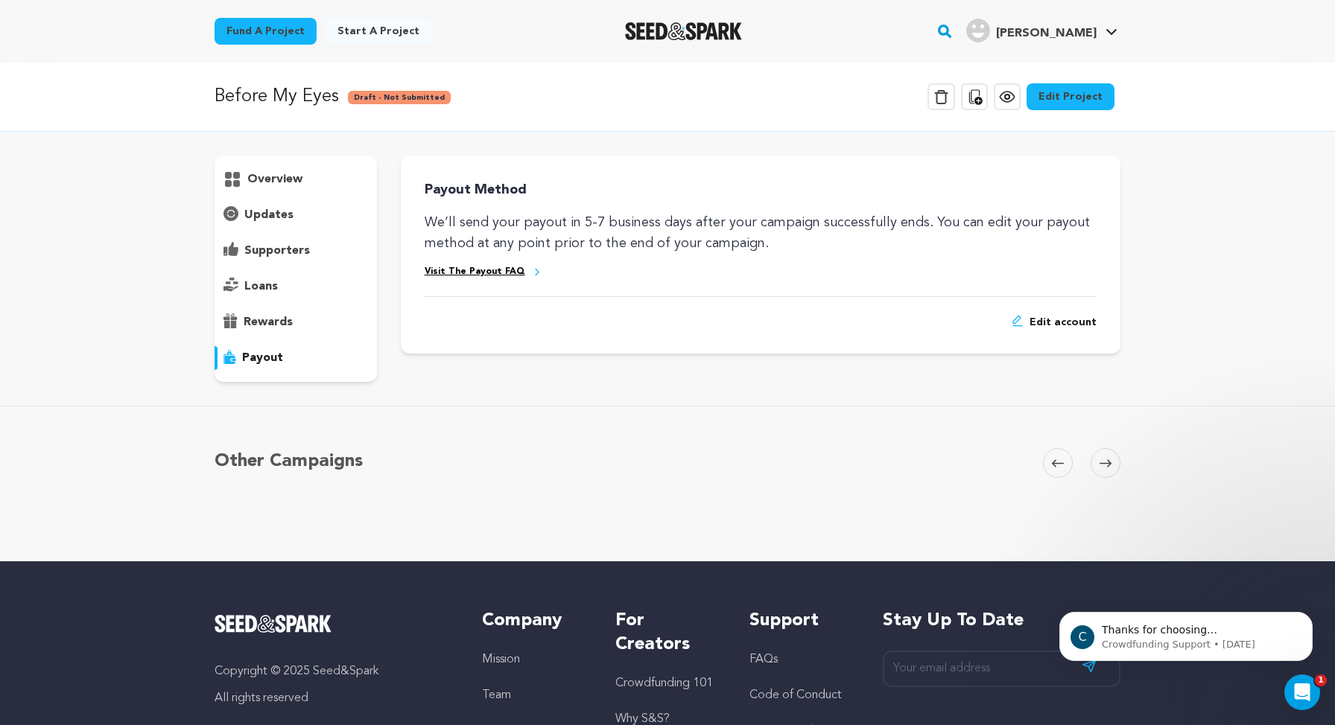
click at [279, 324] on p "rewards" at bounding box center [268, 323] width 49 height 18
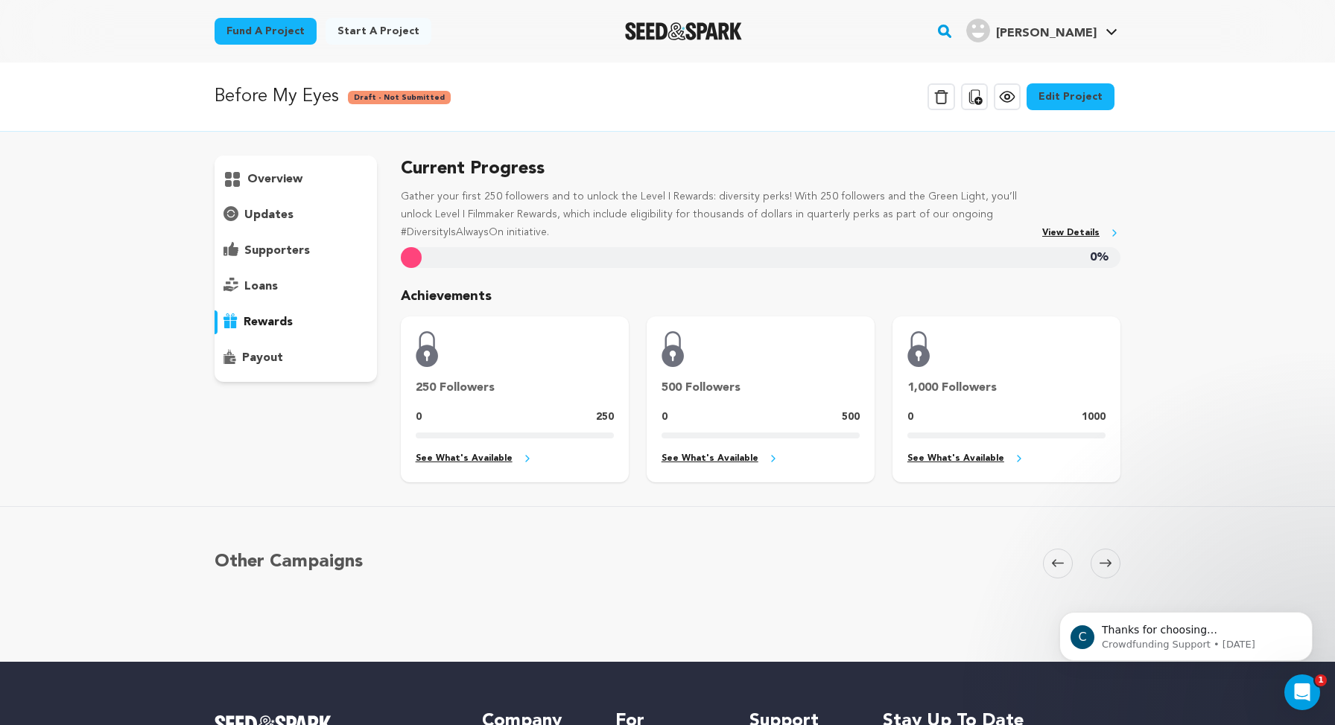
click at [256, 176] on p "overview" at bounding box center [274, 180] width 55 height 18
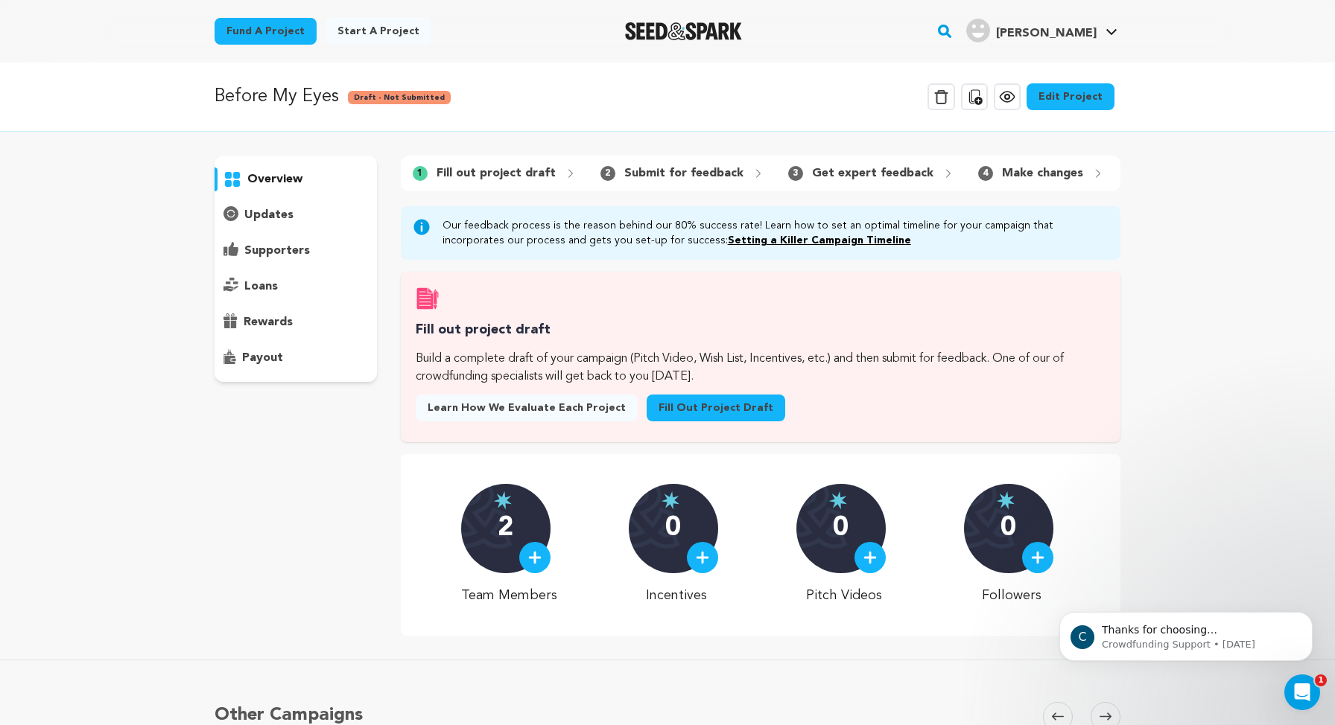
click at [274, 101] on p "Before My Eyes" at bounding box center [277, 96] width 124 height 27
click at [361, 109] on div "Before My Eyes Draft - Not Submitted" at bounding box center [333, 96] width 236 height 27
click at [306, 95] on p "Before My Eyes" at bounding box center [277, 96] width 124 height 27
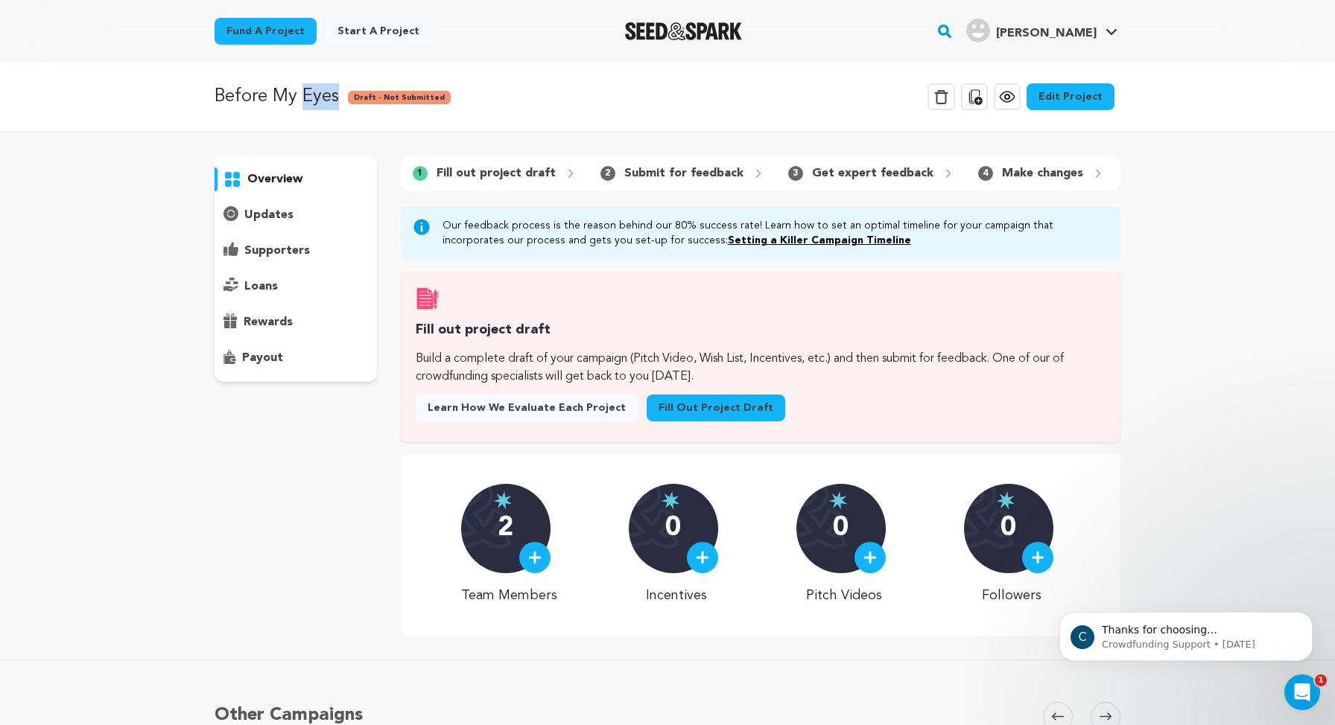
click at [306, 95] on p "Before My Eyes" at bounding box center [277, 96] width 124 height 27
click at [318, 115] on div "Before My Eyes Draft - Not Submitted Delete Campaign Copy public preview link V…" at bounding box center [668, 96] width 906 height 39
click at [310, 97] on p "Before My Eyes" at bounding box center [277, 96] width 124 height 27
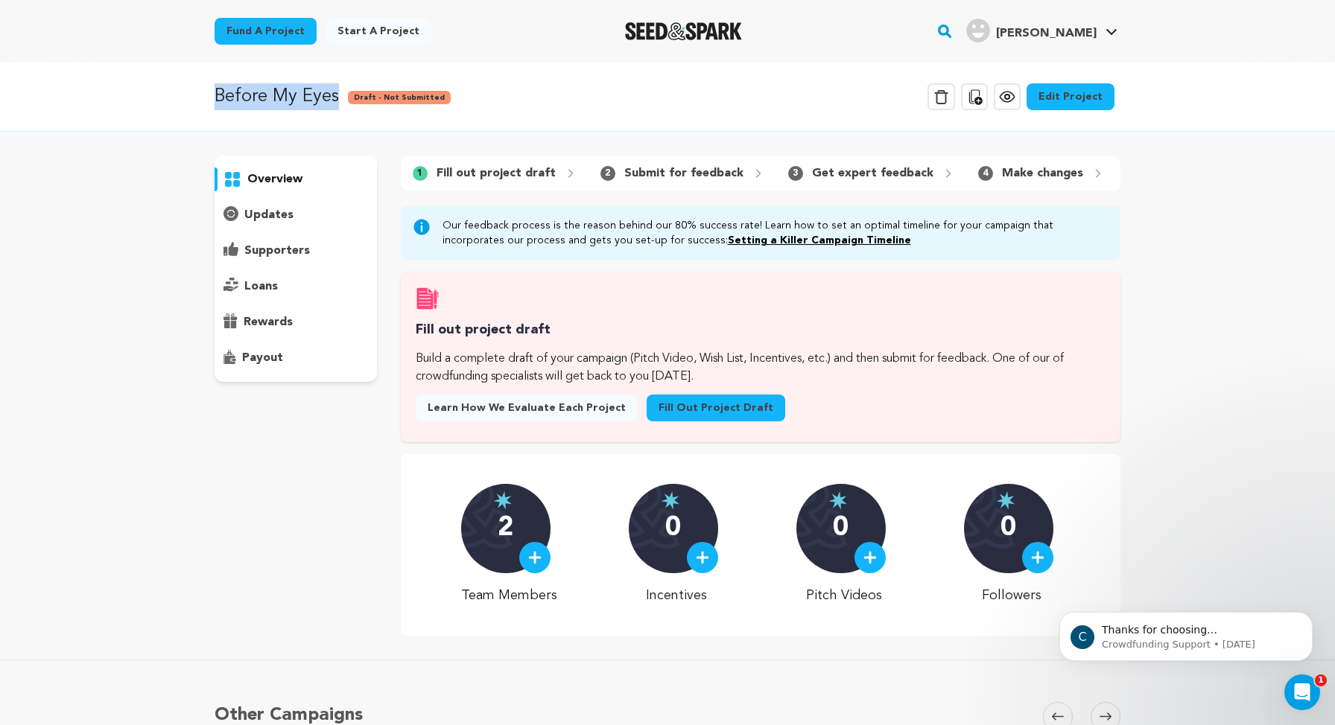
click at [310, 97] on p "Before My Eyes" at bounding box center [277, 96] width 124 height 27
click at [311, 128] on div "Before My Eyes Draft - Not Submitted Delete Campaign Copy public preview link V…" at bounding box center [667, 97] width 1335 height 69
click at [306, 100] on p "Before My Eyes" at bounding box center [277, 96] width 124 height 27
click at [306, 101] on p "Before My Eyes" at bounding box center [277, 96] width 124 height 27
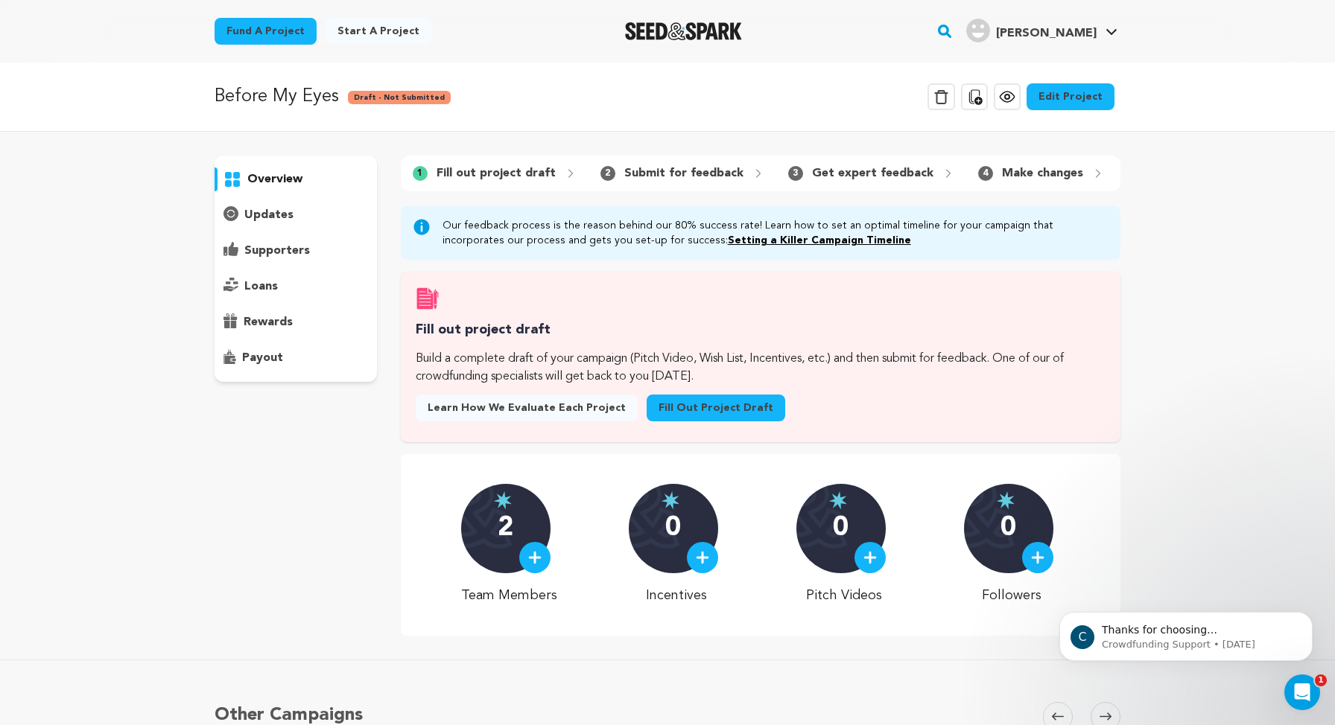
click at [308, 133] on div "Before My Eyes Draft - Not Submitted Delete Campaign Copy public preview link V…" at bounding box center [667, 439] width 1335 height 753
click at [304, 96] on p "Before My Eyes" at bounding box center [277, 96] width 124 height 27
click at [307, 141] on div "Before My Eyes Draft - Not Submitted Delete Campaign Copy public preview link V…" at bounding box center [667, 439] width 1335 height 753
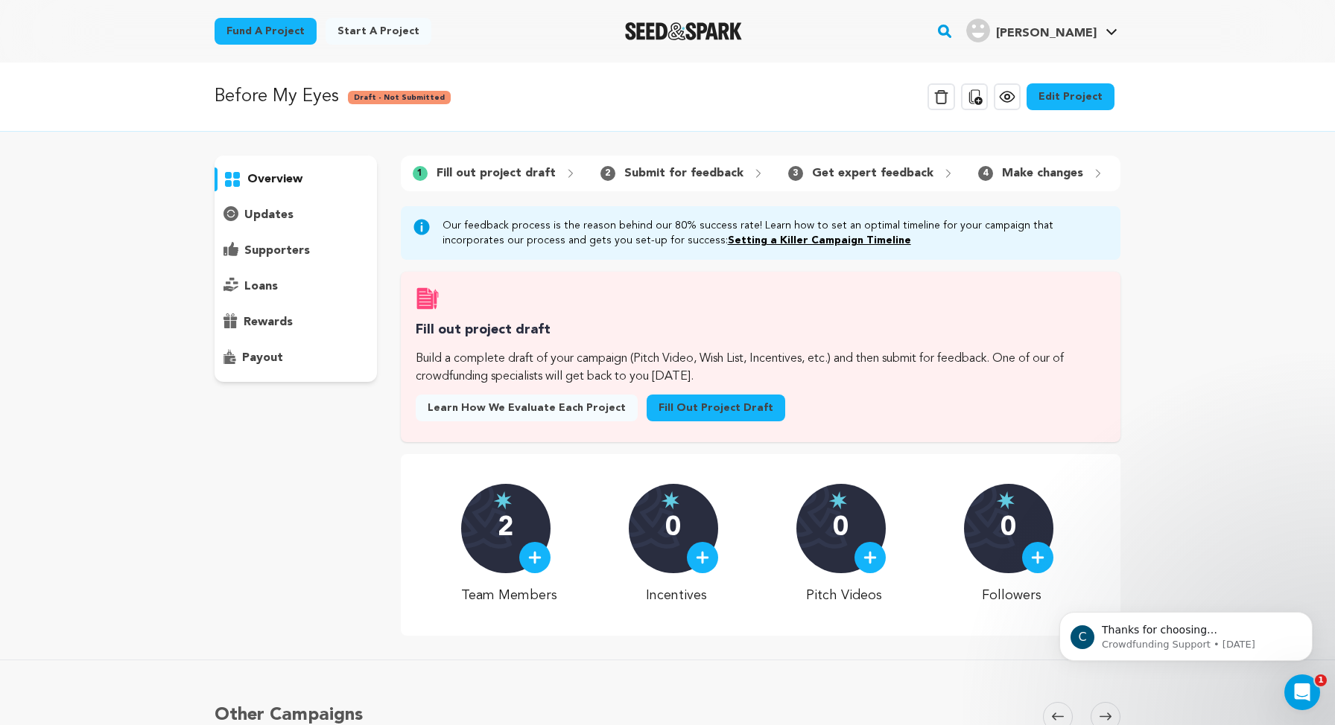
click at [301, 95] on p "Before My Eyes" at bounding box center [277, 96] width 124 height 27
click at [304, 127] on div "Before My Eyes Draft - Not Submitted Delete Campaign Copy public preview link V…" at bounding box center [667, 97] width 1335 height 69
click at [300, 89] on p "Before My Eyes" at bounding box center [277, 96] width 124 height 27
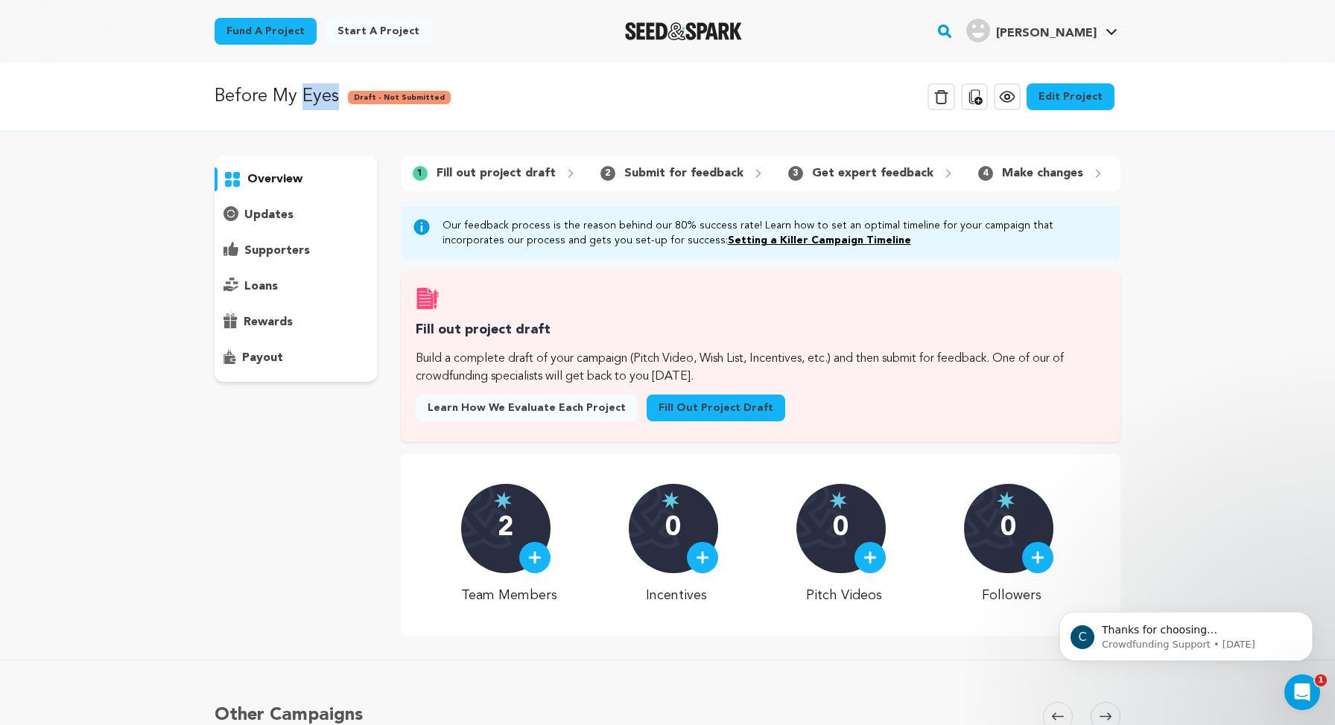
click at [300, 89] on p "Before My Eyes" at bounding box center [277, 96] width 124 height 27
click at [305, 127] on div "Before My Eyes Draft - Not Submitted Delete Campaign Copy public preview link V…" at bounding box center [667, 97] width 1335 height 69
